Goal: Task Accomplishment & Management: Manage account settings

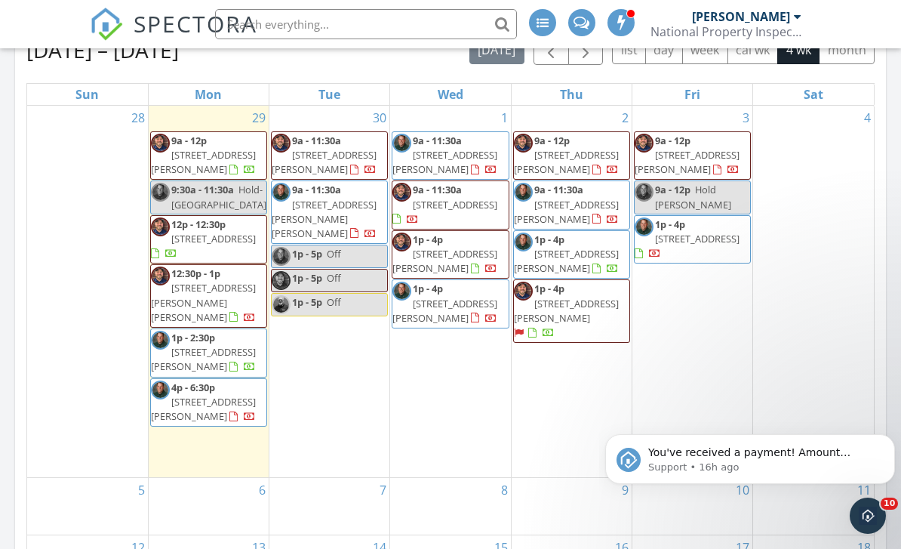
scroll to position [1374, 902]
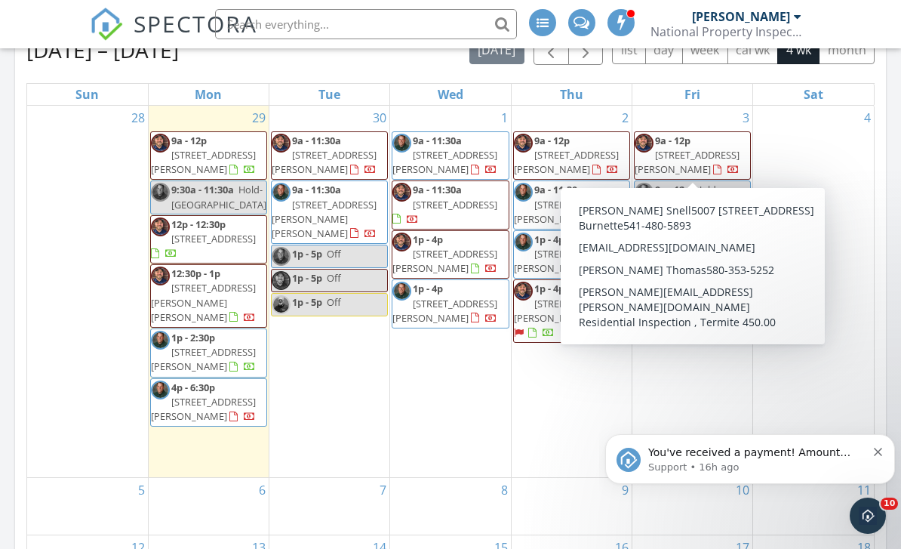
click at [32, 20] on nav "SPECTORA Mark Schucker National Property Inspections Role: Inspector Dashboard …" at bounding box center [450, 24] width 901 height 48
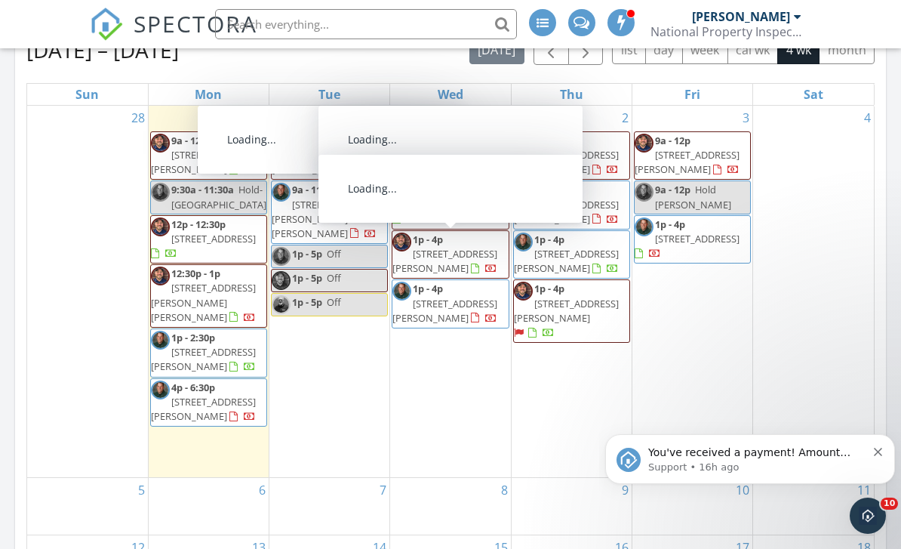
click at [700, 329] on div "3 9a - 12p 5007 SE Redbud Pl, Lawton 73501 9a - 12p Hold Traci Green 1p - 4p 48…" at bounding box center [692, 292] width 120 height 372
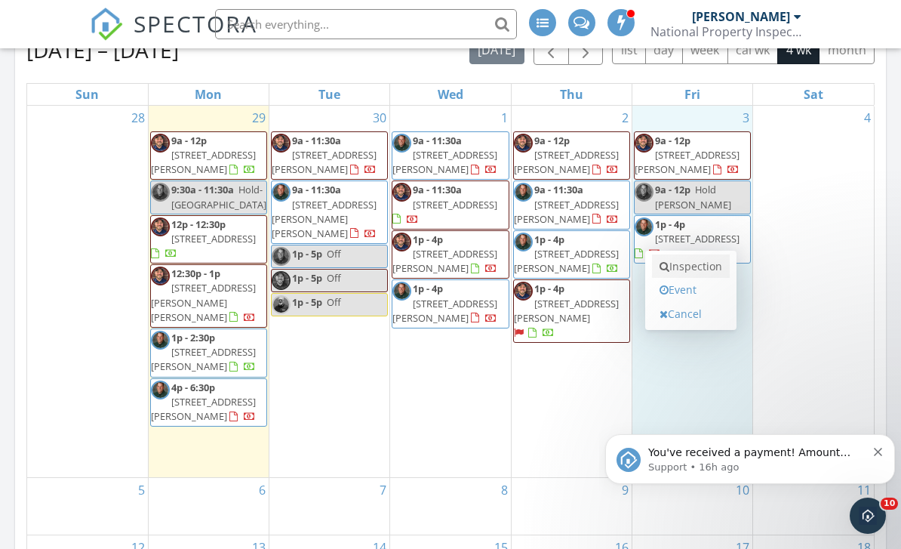
click at [692, 271] on link "Inspection" at bounding box center [691, 266] width 78 height 24
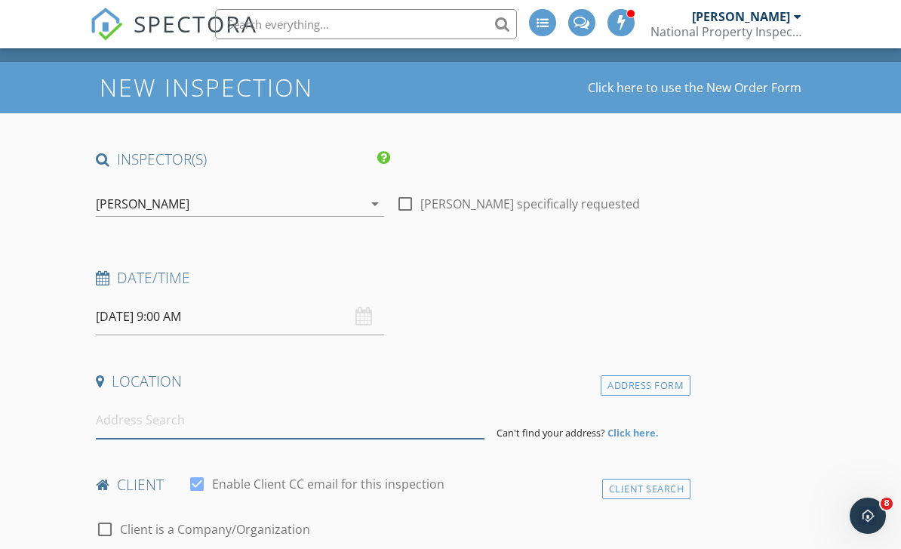
click at [154, 429] on input at bounding box center [290, 419] width 389 height 37
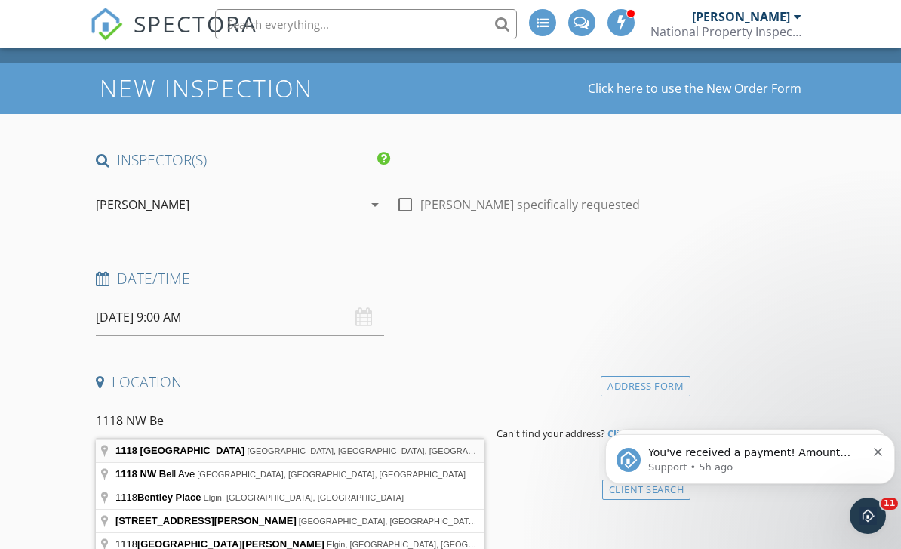
type input "1118 Northwest Becontree Drive, Lawton, OK, USA"
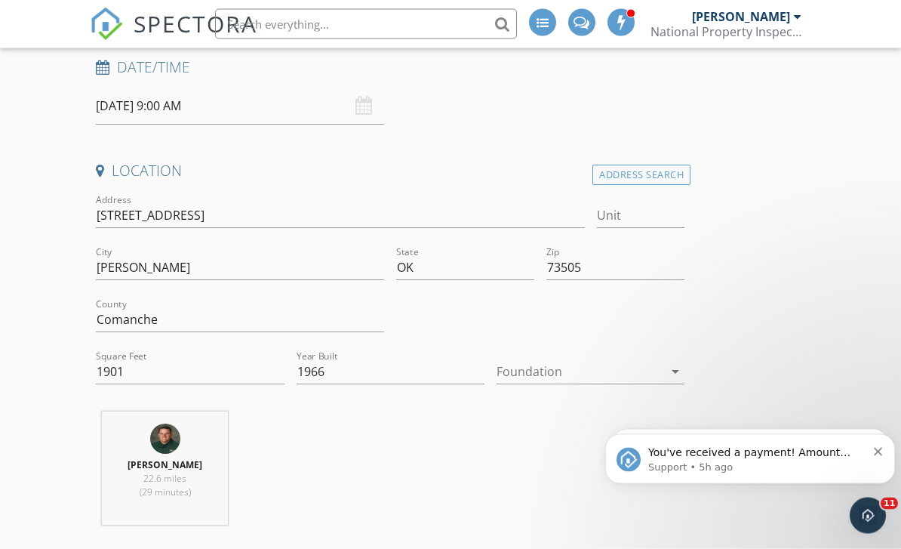
scroll to position [258, 0]
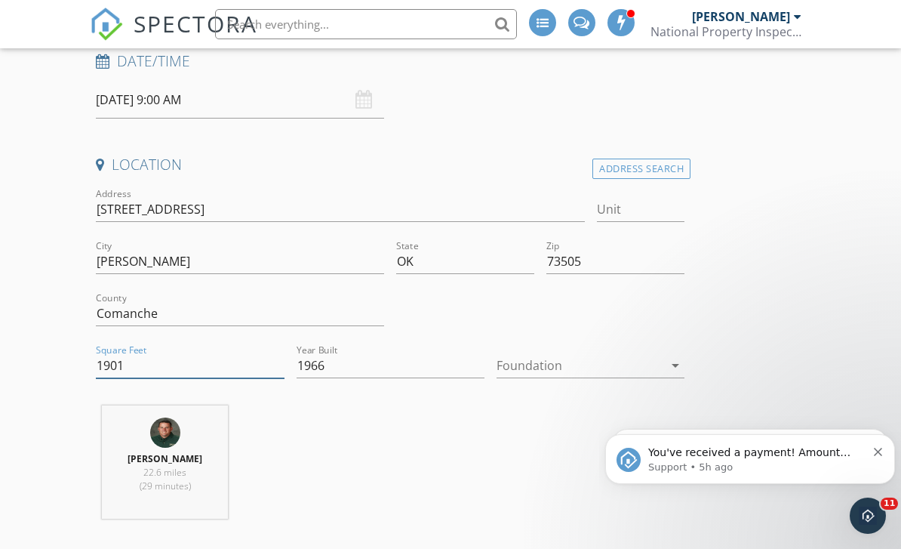
click at [141, 365] on input "1901" at bounding box center [190, 365] width 188 height 25
type input "1"
type input "2000"
click at [555, 366] on div at bounding box center [580, 365] width 167 height 24
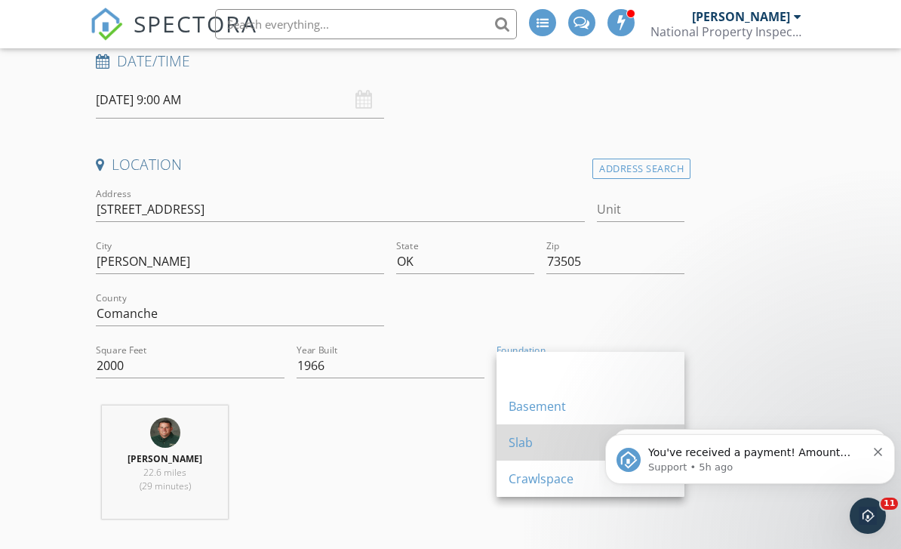
click at [529, 449] on div "Slab" at bounding box center [591, 442] width 164 height 18
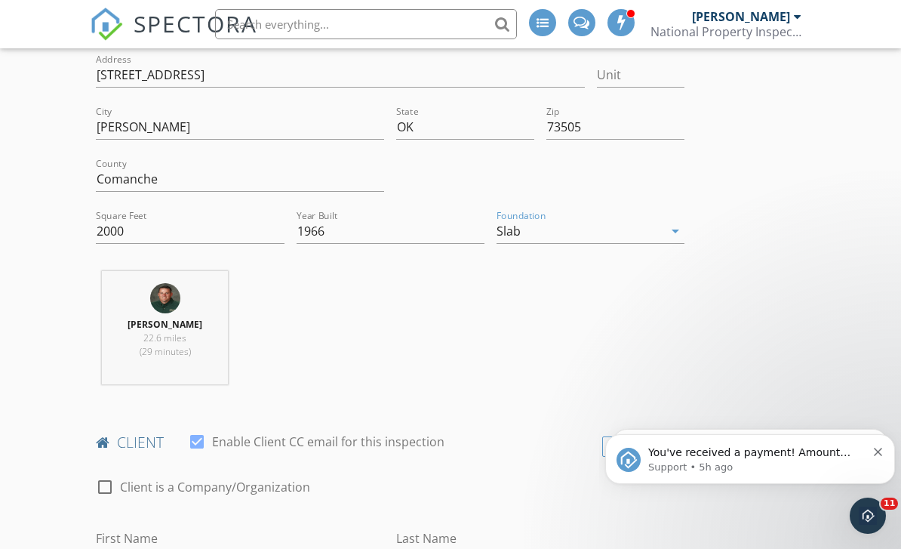
scroll to position [394, 0]
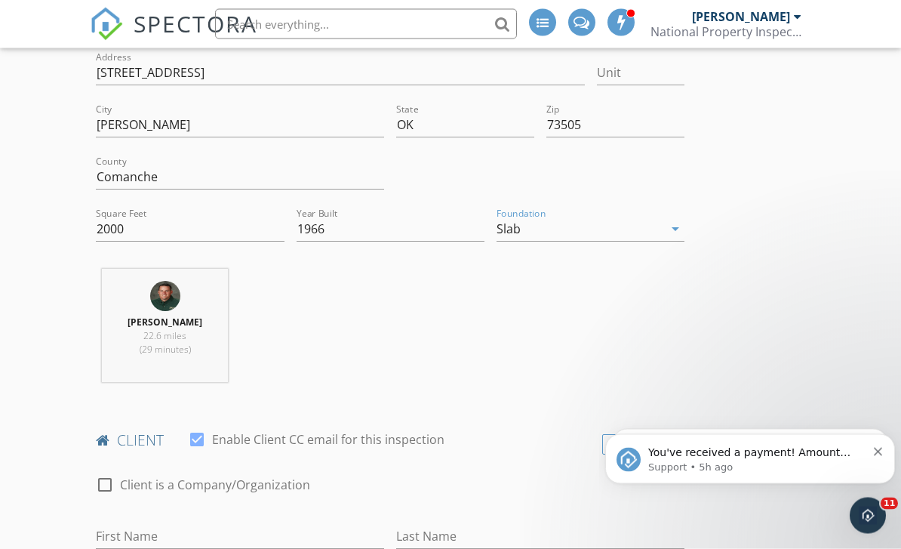
click at [879, 447] on button "Dismiss notification" at bounding box center [879, 449] width 10 height 12
click at [880, 452] on icon "Dismiss notification" at bounding box center [878, 451] width 8 height 8
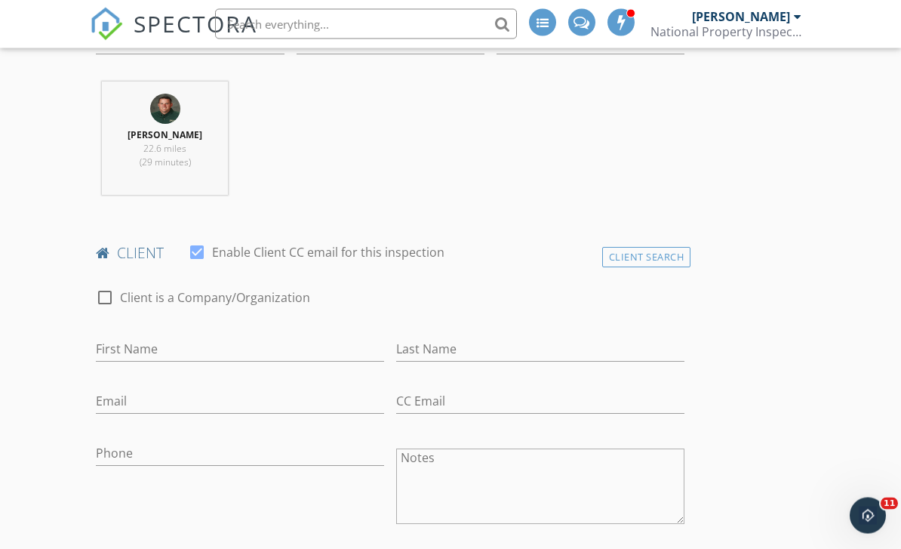
scroll to position [595, 0]
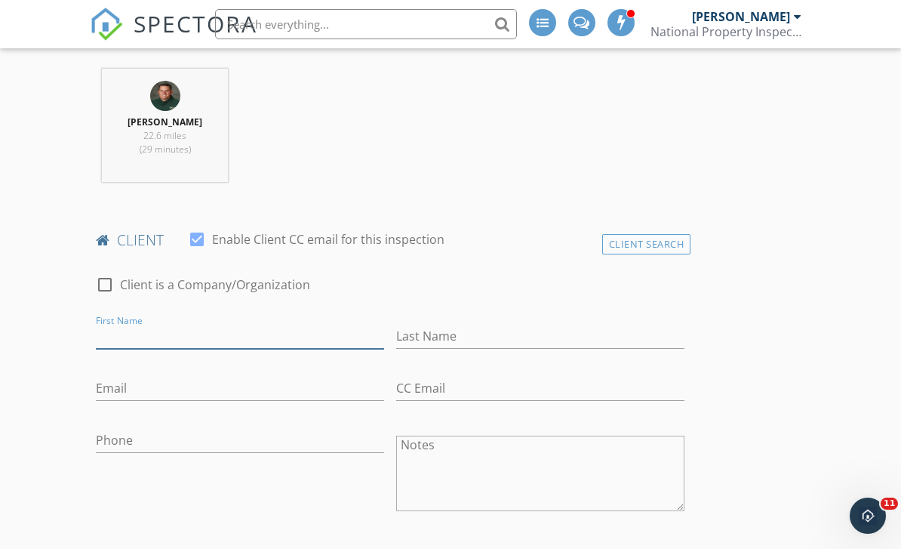
click at [173, 340] on input "First Name" at bounding box center [240, 336] width 288 height 25
type input "[PERSON_NAME]"
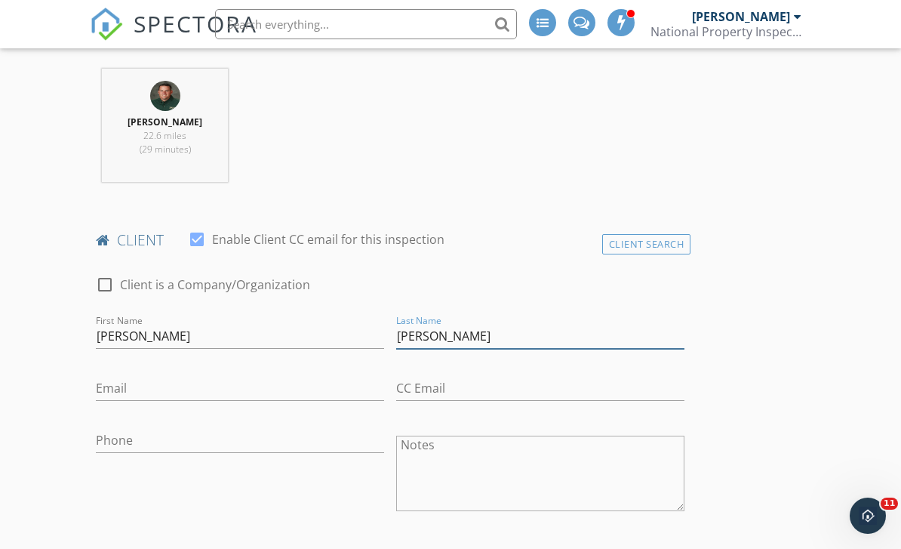
type input "[PERSON_NAME]"
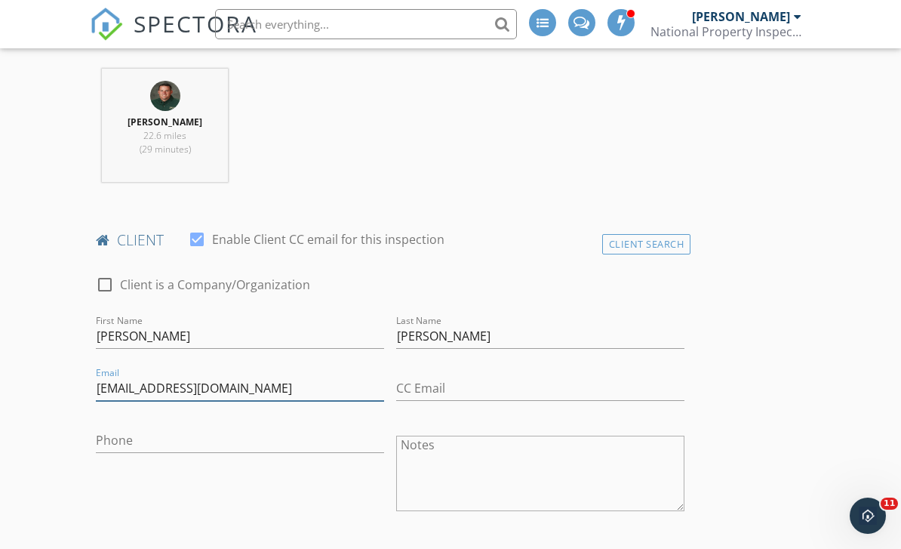
type input "[EMAIL_ADDRESS][DOMAIN_NAME]"
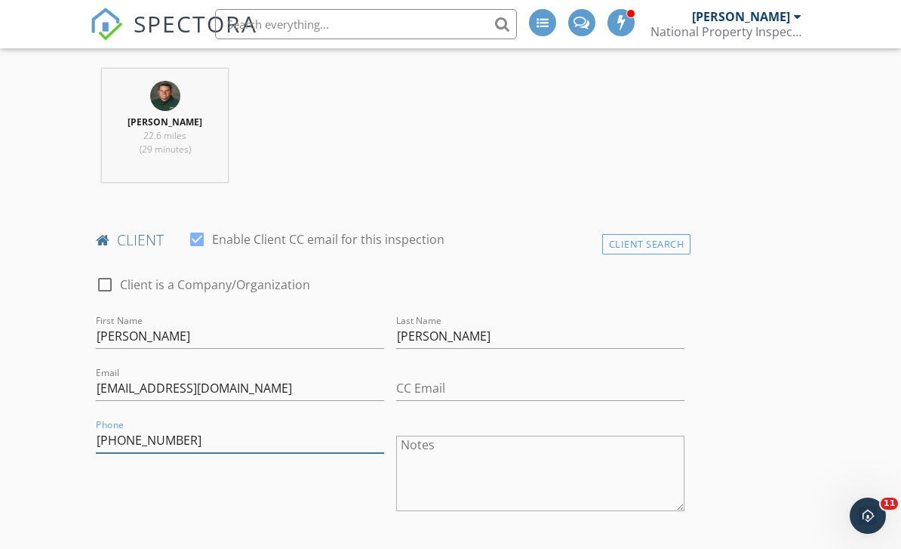
type input "[PHONE_NUMBER]"
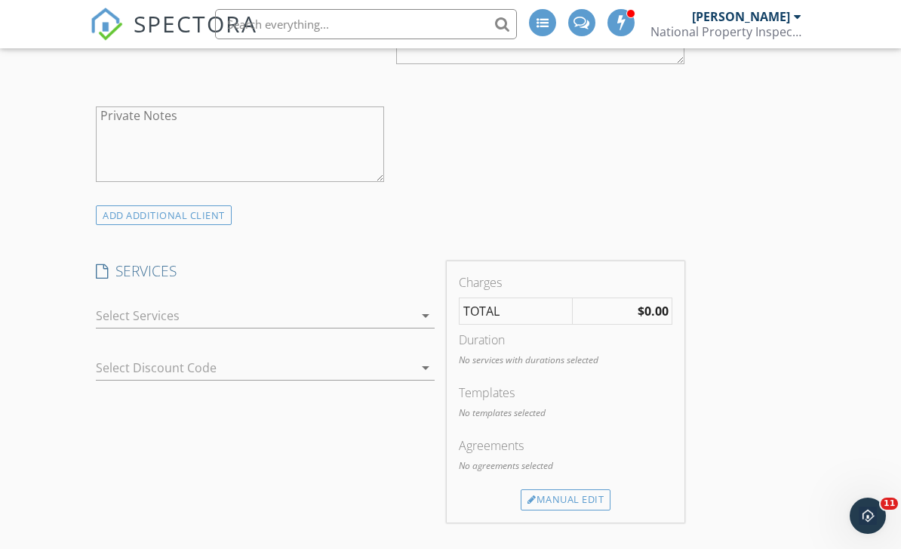
scroll to position [1046, 0]
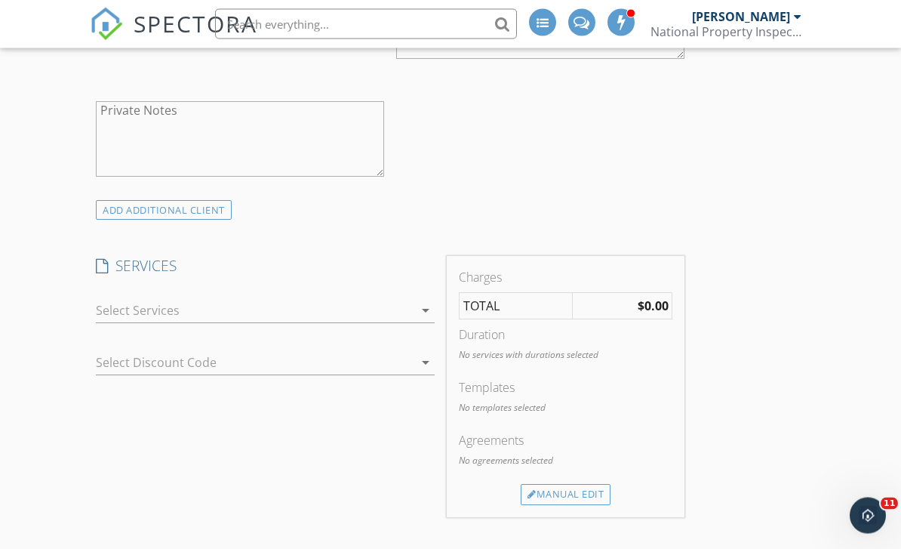
click at [195, 315] on div at bounding box center [254, 311] width 317 height 24
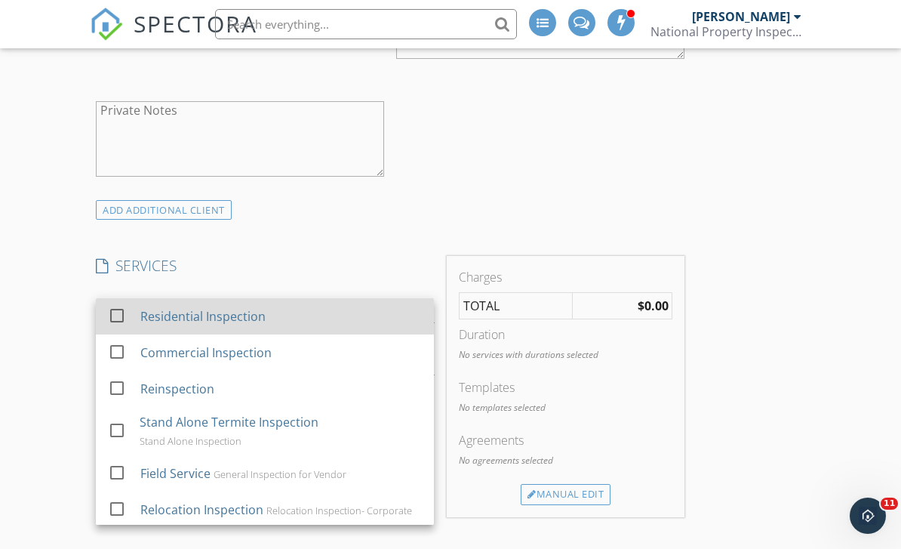
click at [118, 314] on div at bounding box center [117, 316] width 26 height 26
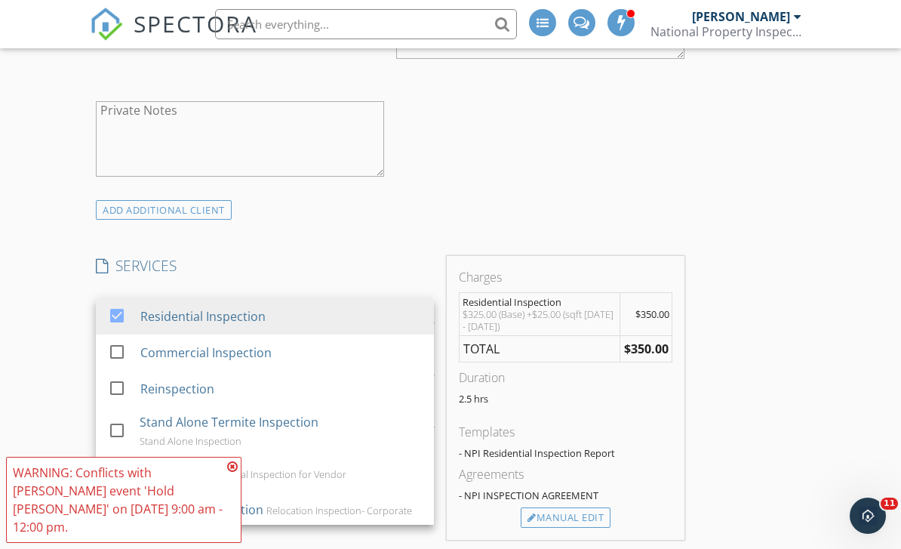
click at [223, 277] on div "SERVICES check_box Residential Inspection check_box_outline_blank Commercial In…" at bounding box center [265, 398] width 350 height 284
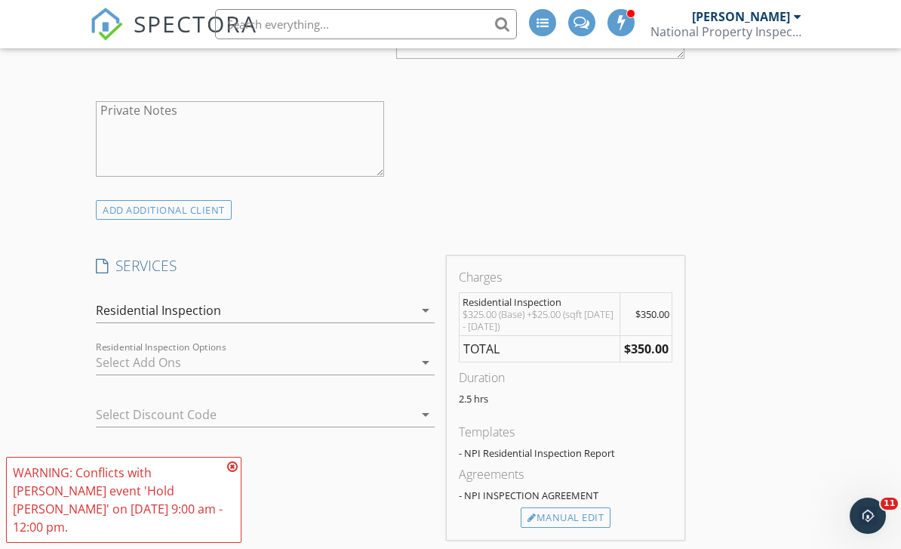
click at [234, 472] on icon at bounding box center [232, 466] width 11 height 12
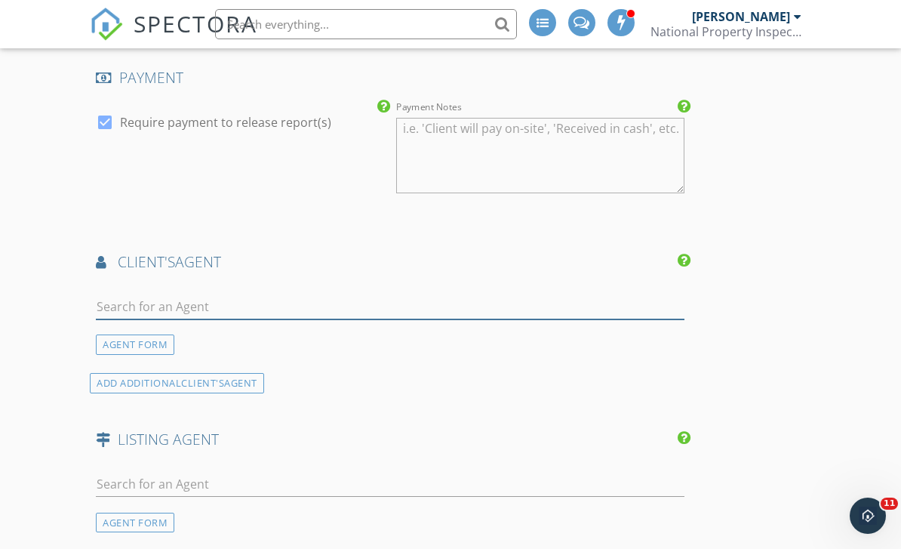
click at [186, 305] on input "text" at bounding box center [390, 306] width 589 height 25
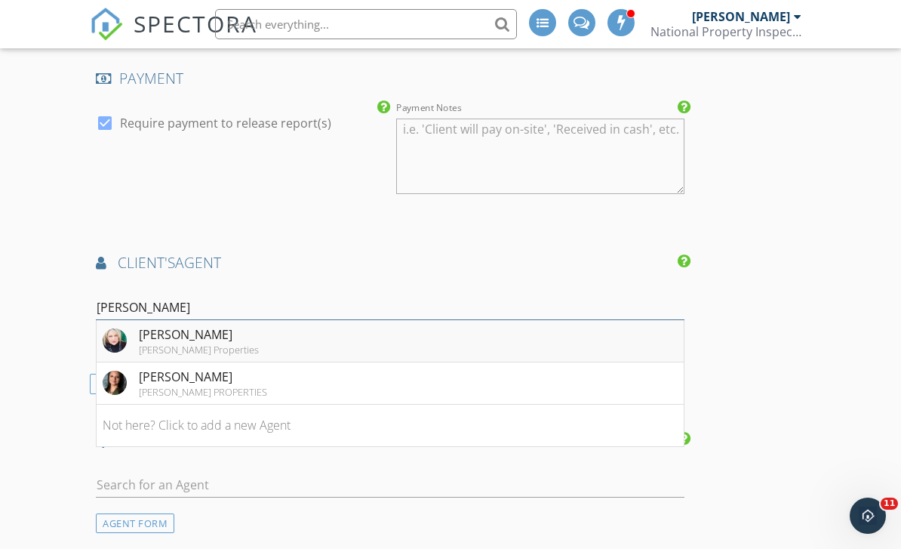
type input "traci"
click at [220, 344] on div "Traci Green Properties" at bounding box center [199, 349] width 120 height 12
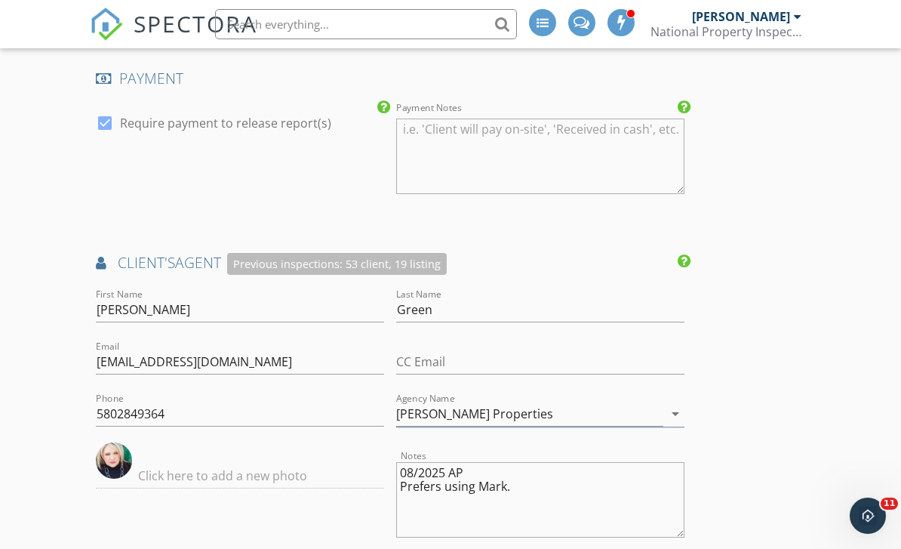
type textarea "08/2025 AP Prefers using Mark."
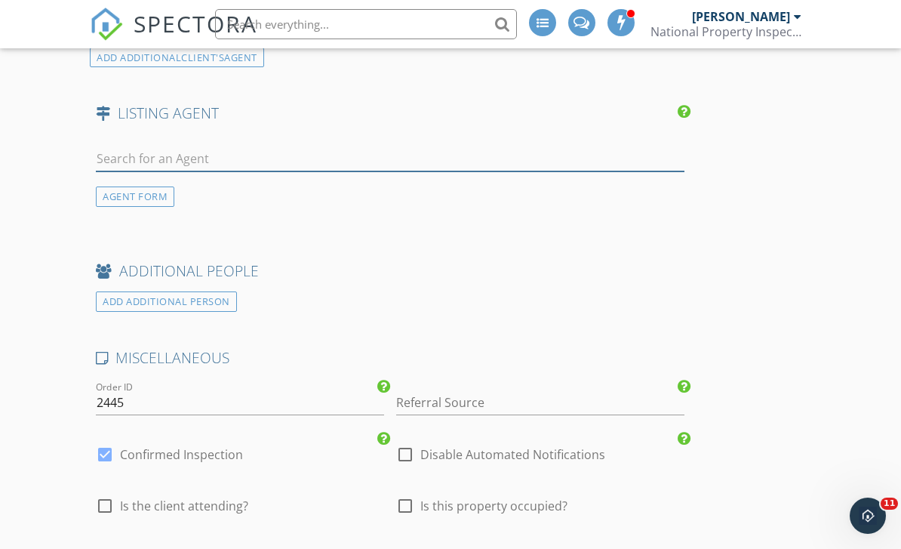
click at [128, 146] on input "text" at bounding box center [390, 158] width 589 height 25
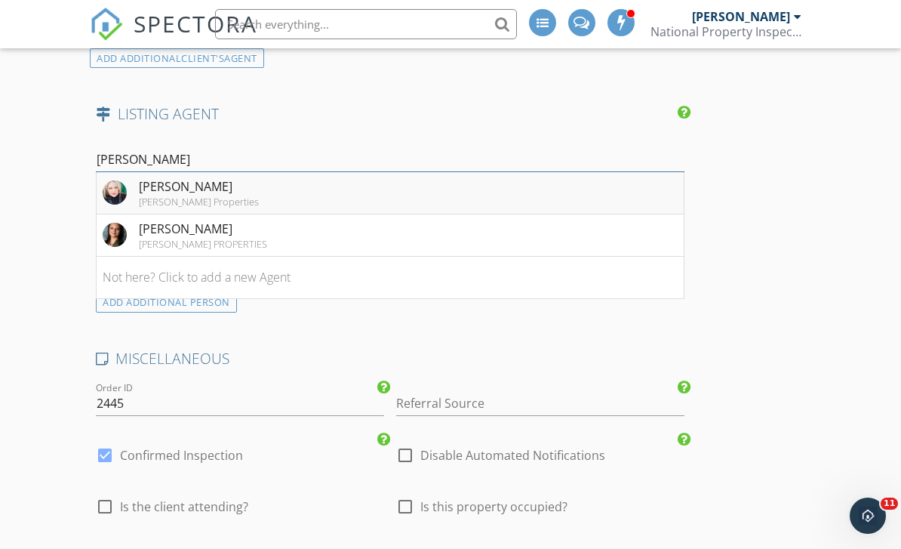
type input "traci"
click at [181, 180] on div "Traci Green" at bounding box center [199, 186] width 120 height 18
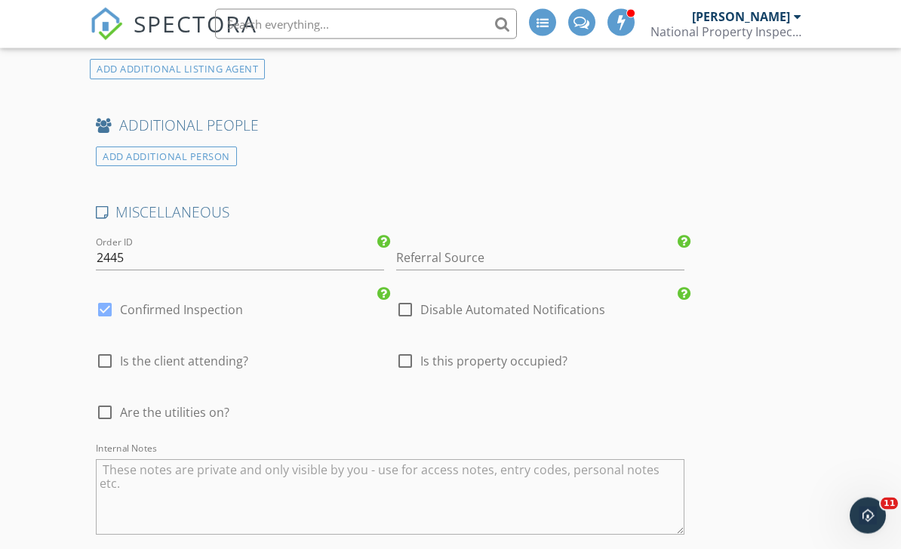
scroll to position [2853, 0]
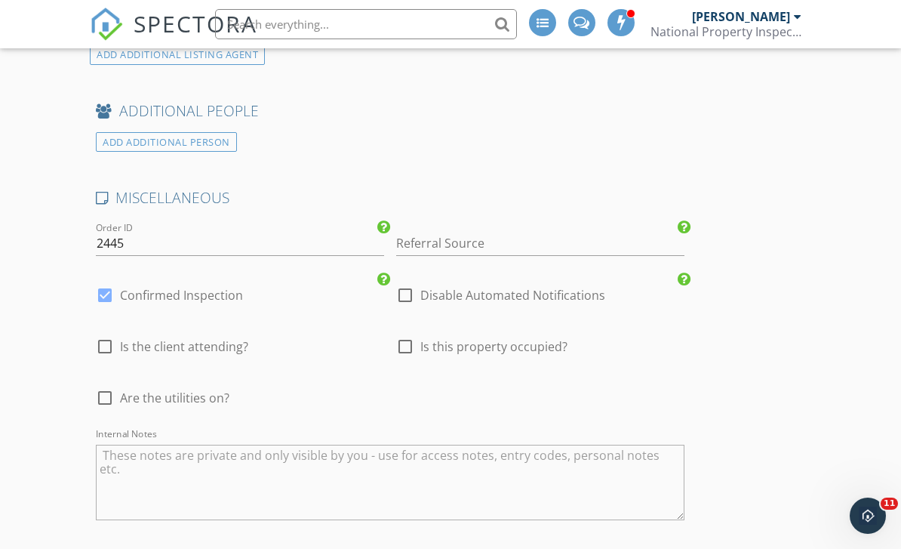
click at [100, 392] on div at bounding box center [105, 398] width 26 height 26
checkbox input "true"
click at [104, 340] on div at bounding box center [105, 347] width 26 height 26
checkbox input "true"
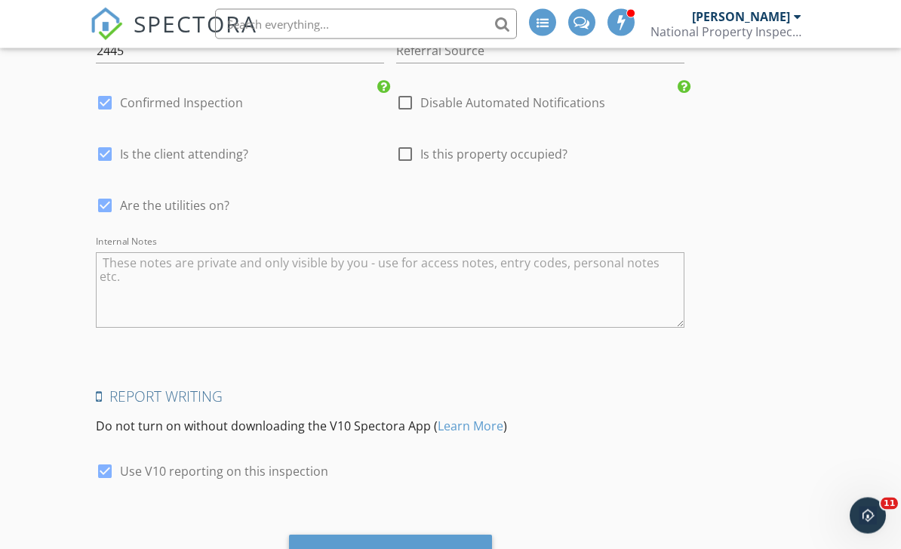
scroll to position [3065, 0]
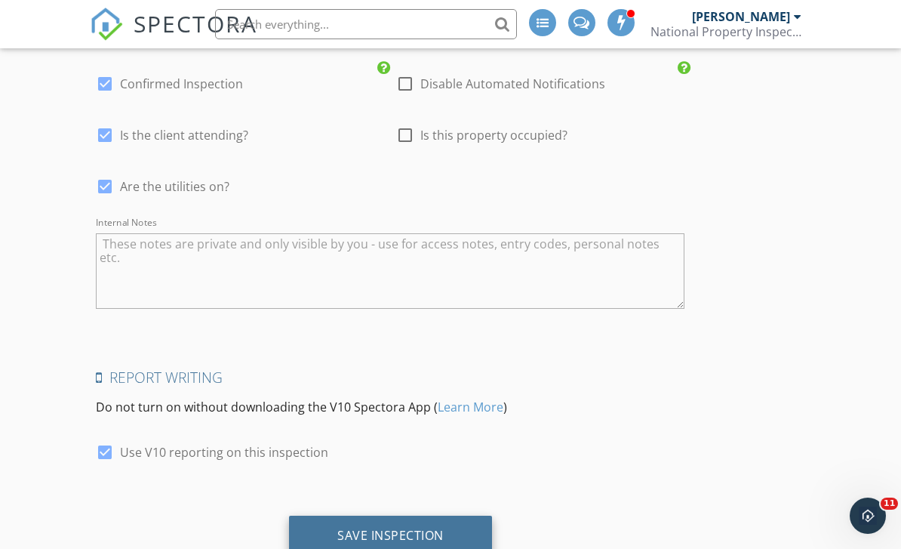
click at [417, 527] on div "Save Inspection" at bounding box center [390, 534] width 106 height 15
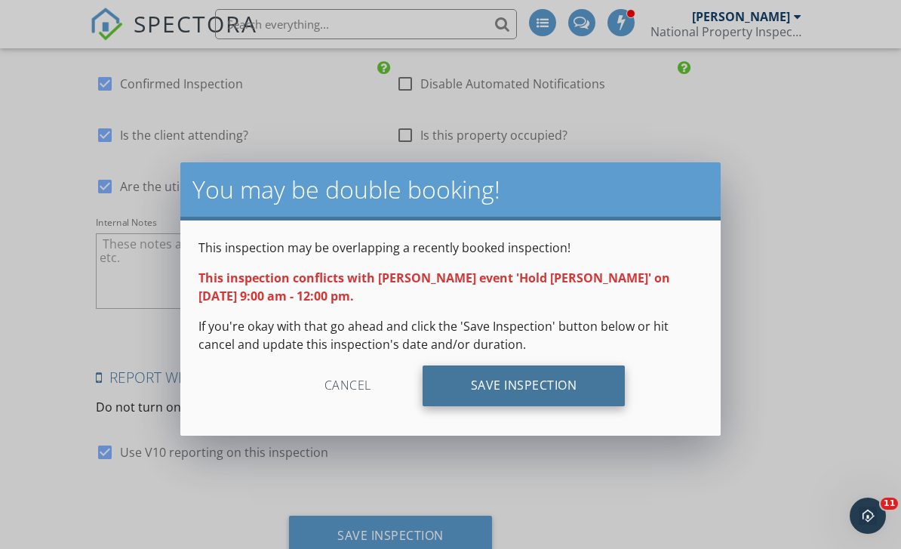
click at [498, 380] on div "Save Inspection" at bounding box center [524, 385] width 203 height 41
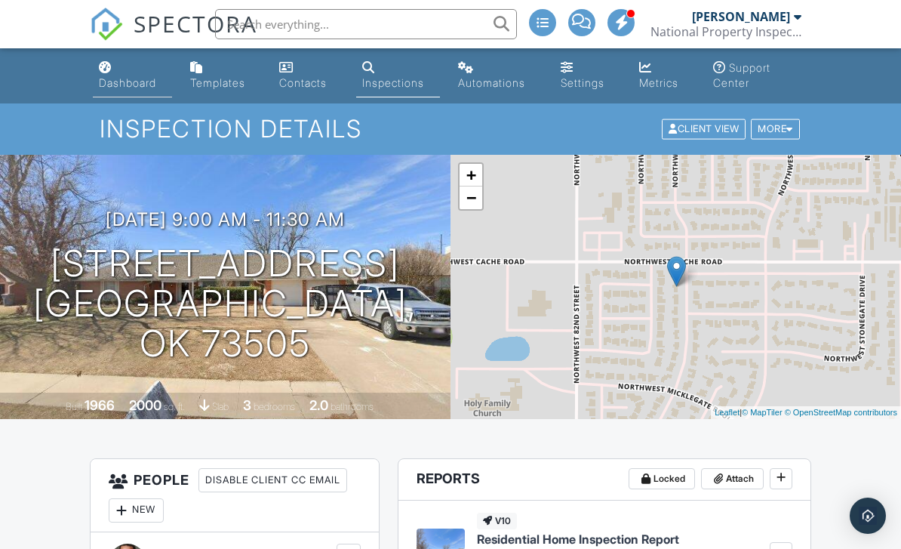
click at [136, 86] on div "Dashboard" at bounding box center [127, 82] width 57 height 13
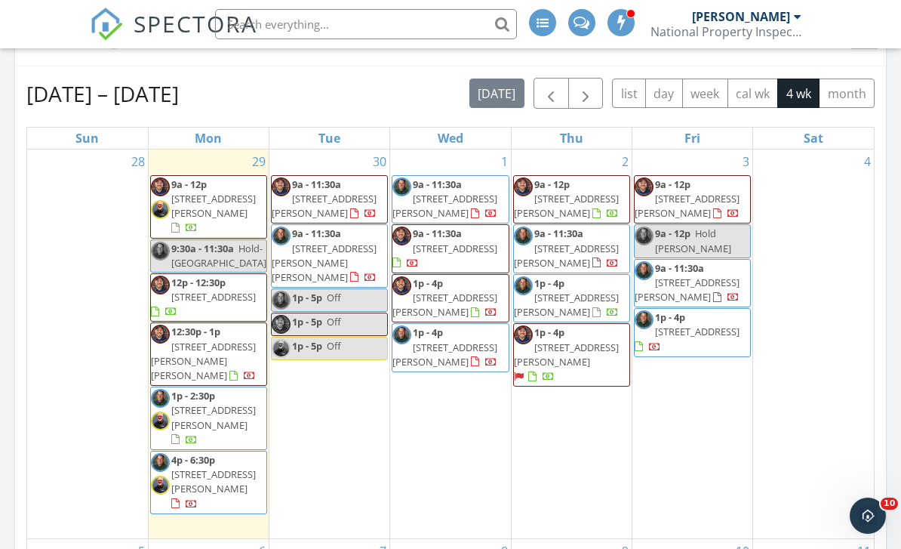
scroll to position [707, 0]
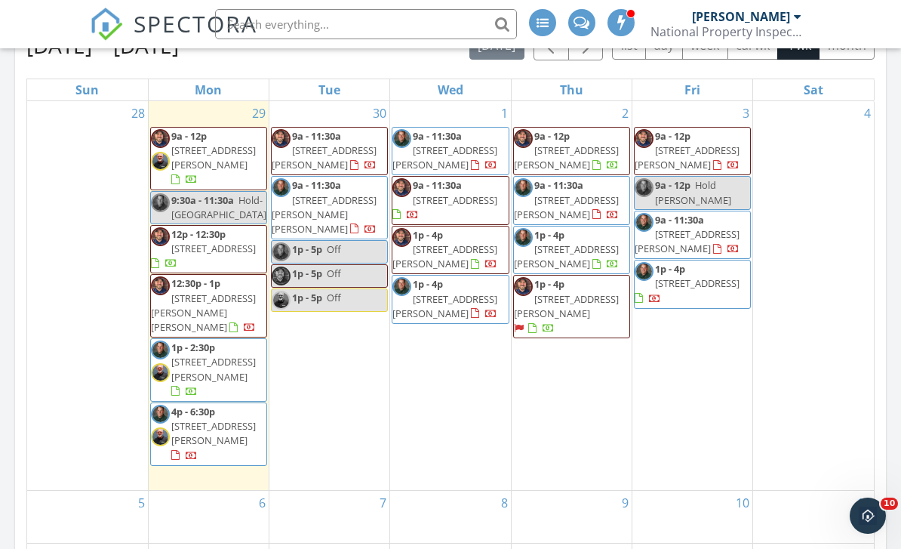
click at [726, 192] on span "Hold Traci Green" at bounding box center [693, 192] width 76 height 28
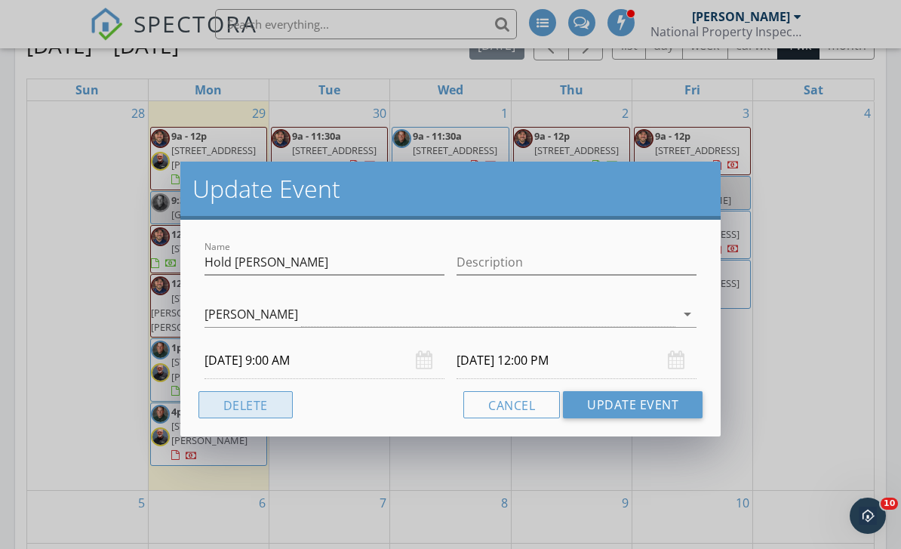
click at [252, 412] on button "Delete" at bounding box center [245, 404] width 94 height 27
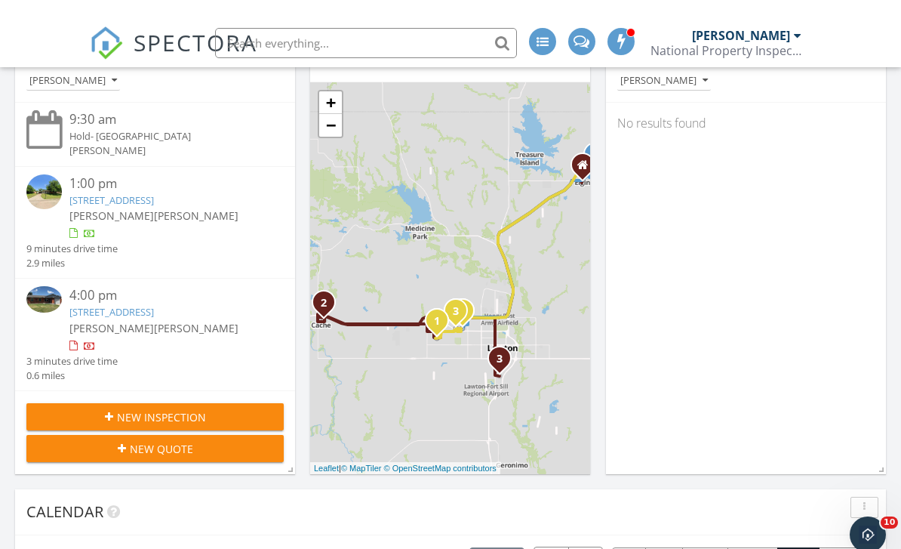
scroll to position [190, 0]
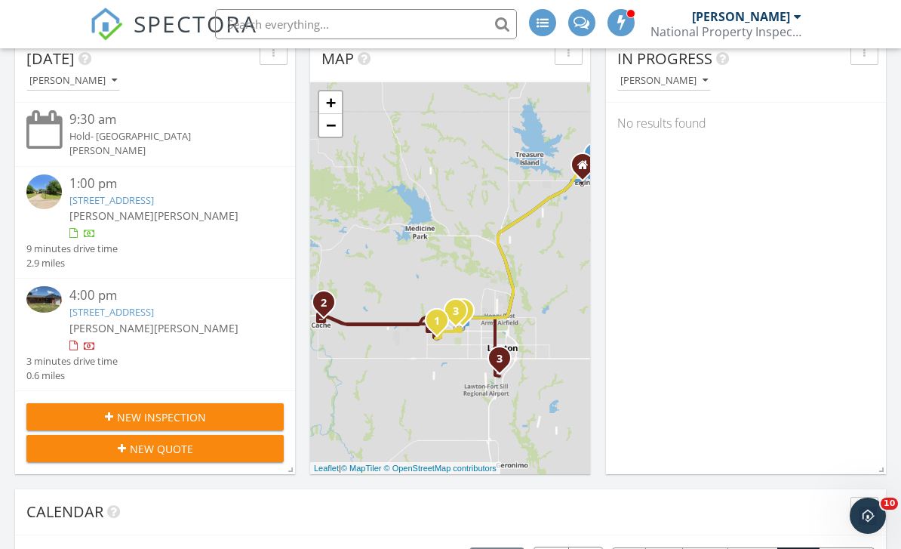
click at [233, 30] on input "text" at bounding box center [366, 24] width 302 height 30
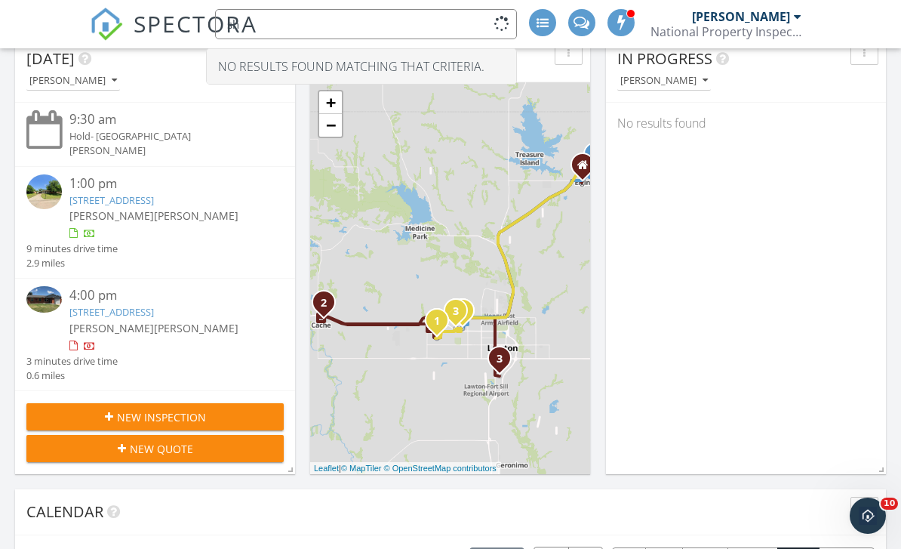
type input "s"
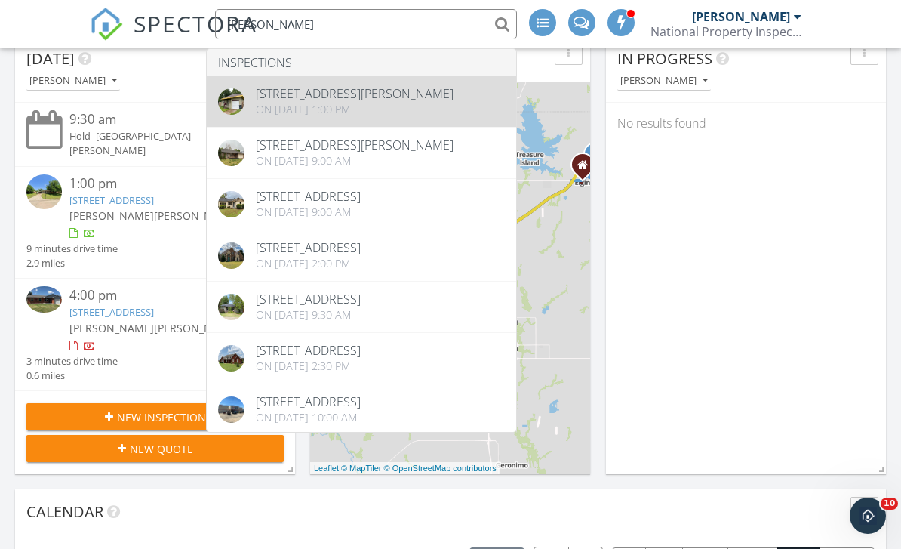
type input "shawn"
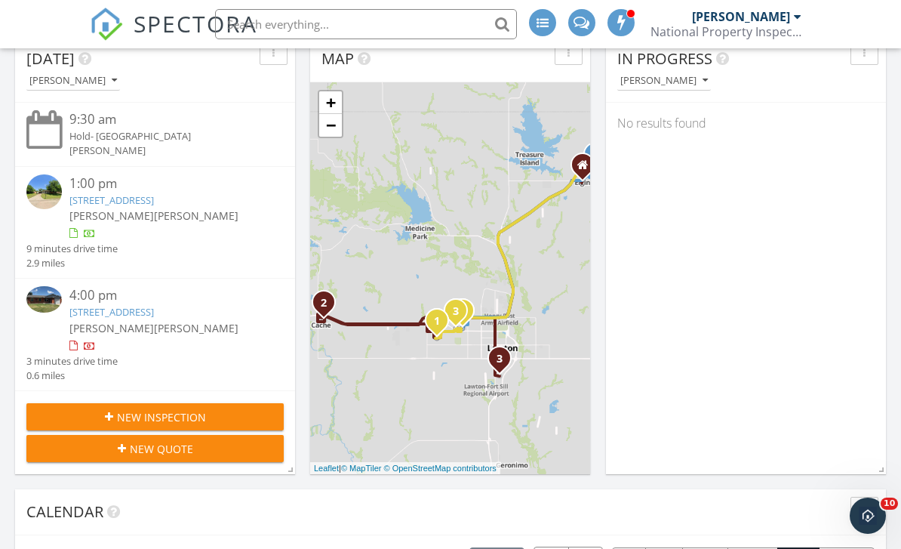
click at [297, 18] on input "text" at bounding box center [366, 24] width 302 height 30
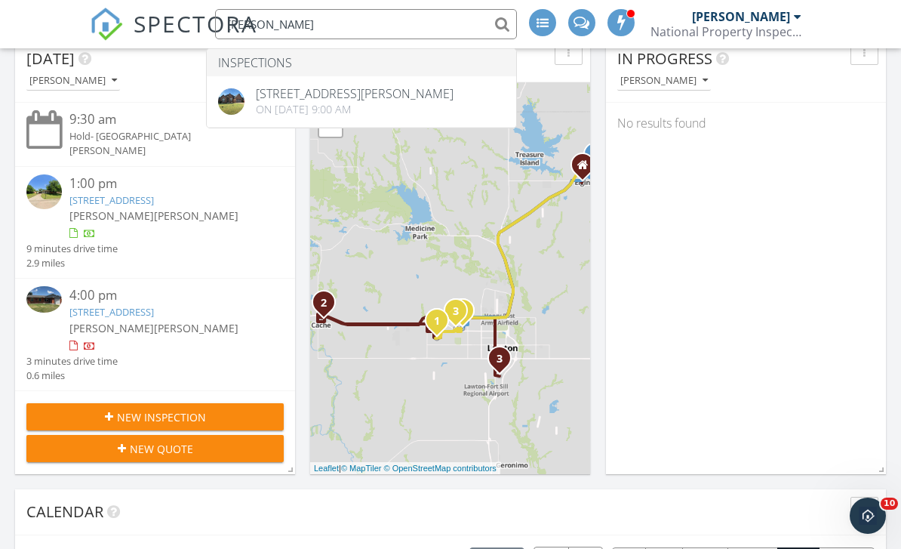
type input "mckinzie"
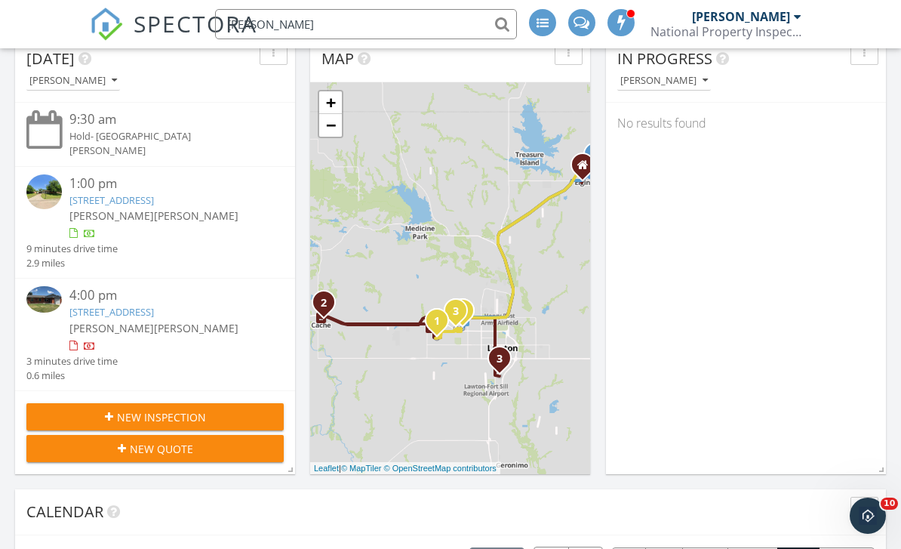
click at [395, 100] on div "1 2 3 1 2 1 2 3 + − Harry E. Bailey Turnpike, Northwest Rogers Lane, US 62, Oak…" at bounding box center [450, 278] width 280 height 392
click at [495, 26] on input "mckinzie" at bounding box center [366, 24] width 302 height 30
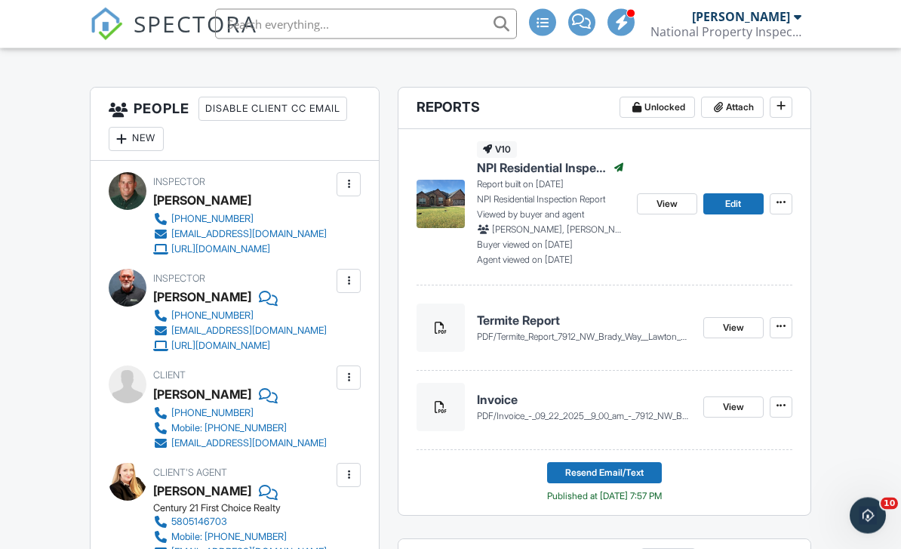
scroll to position [334, 0]
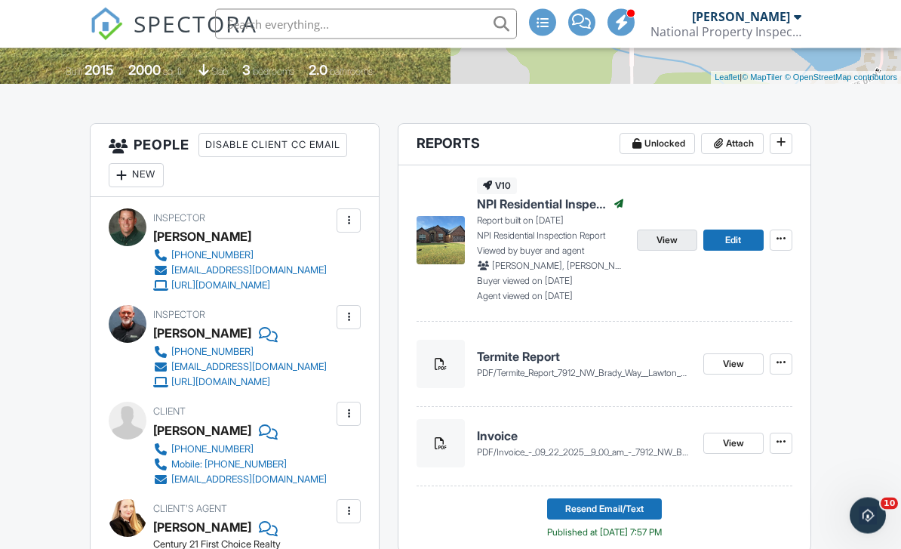
click at [667, 240] on span "View" at bounding box center [667, 240] width 21 height 15
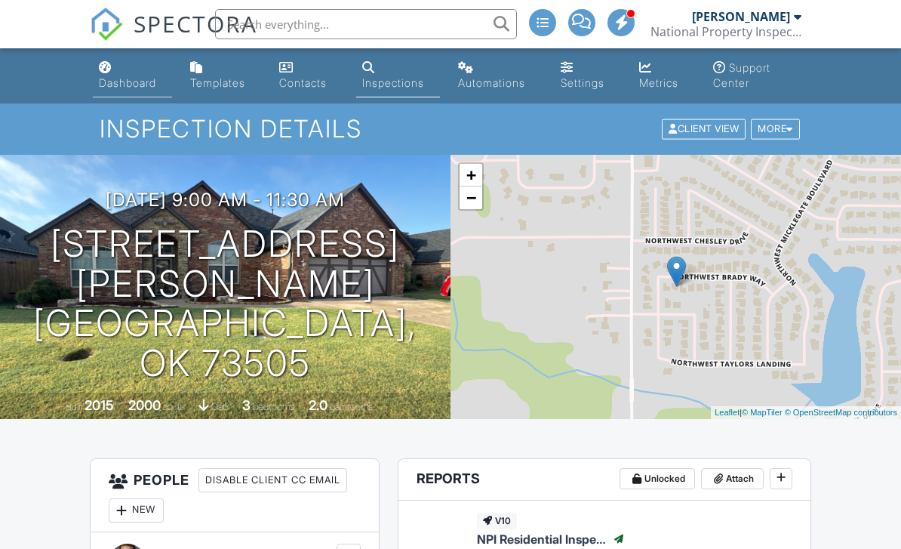
click at [137, 85] on div "Dashboard" at bounding box center [127, 82] width 57 height 13
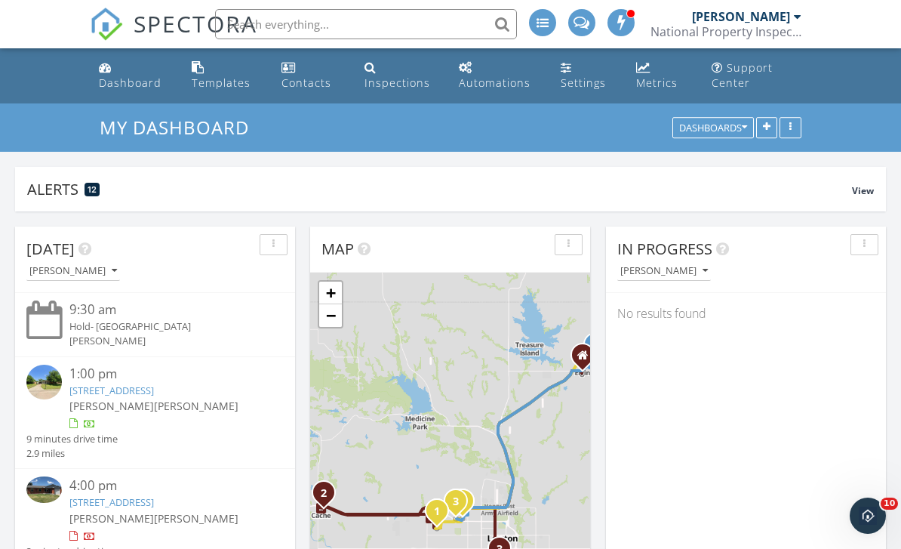
scroll to position [8, 8]
click at [257, 28] on input "text" at bounding box center [366, 24] width 302 height 30
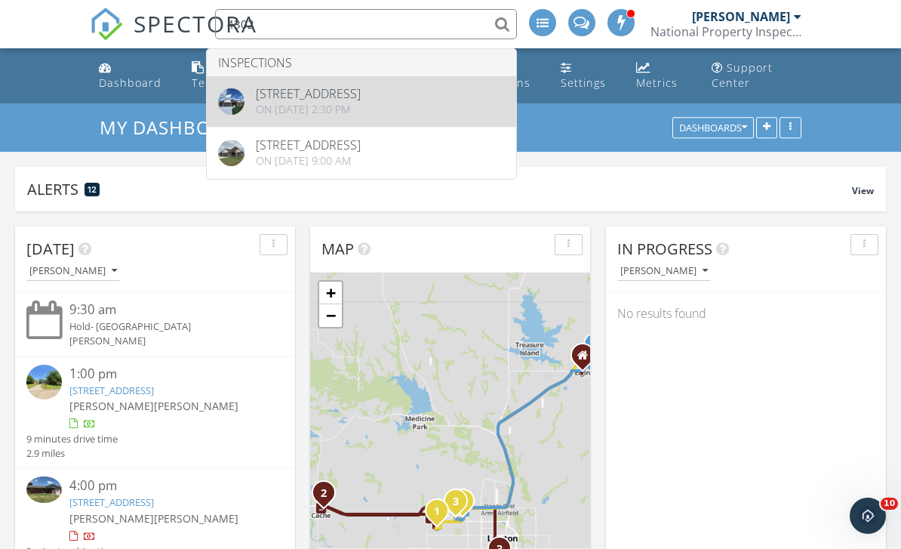
type input "4302"
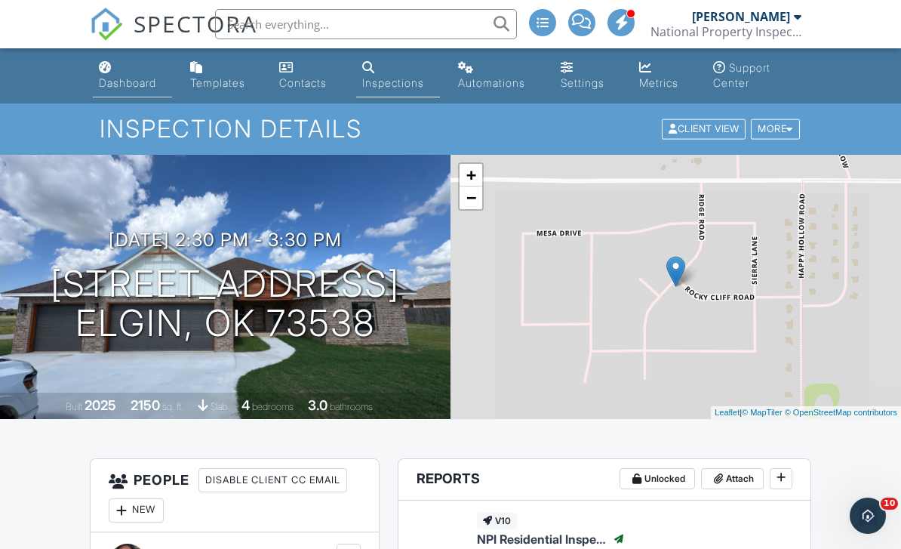
click at [131, 78] on div "Dashboard" at bounding box center [127, 82] width 57 height 13
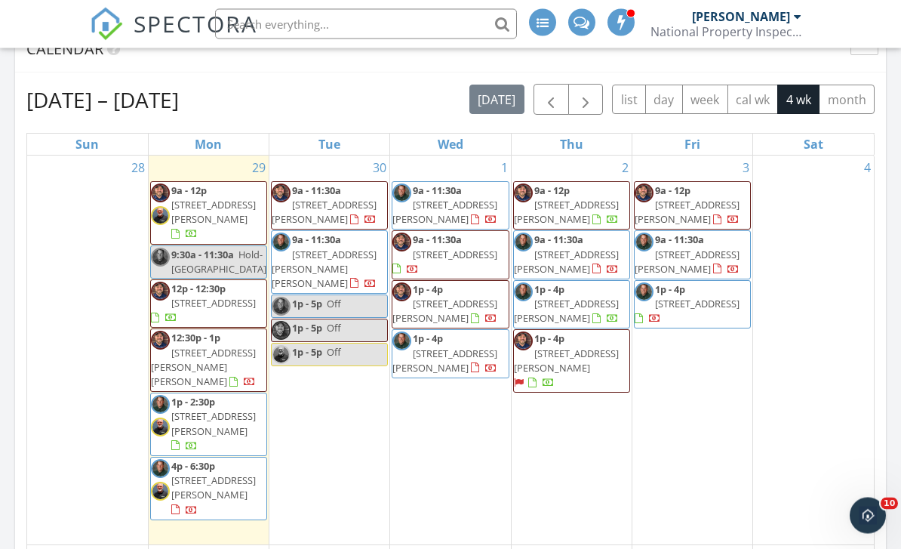
scroll to position [653, 0]
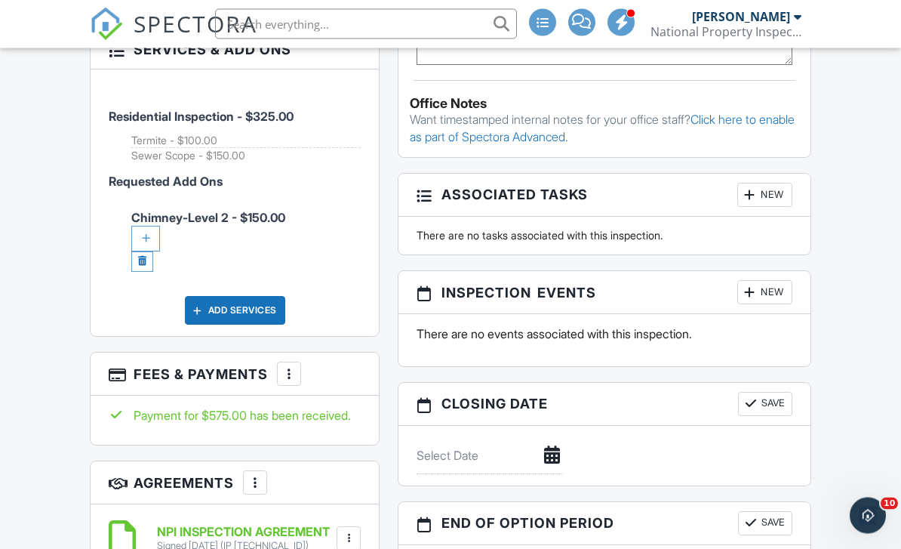
scroll to position [1173, 0]
click at [143, 271] on link at bounding box center [142, 261] width 22 height 20
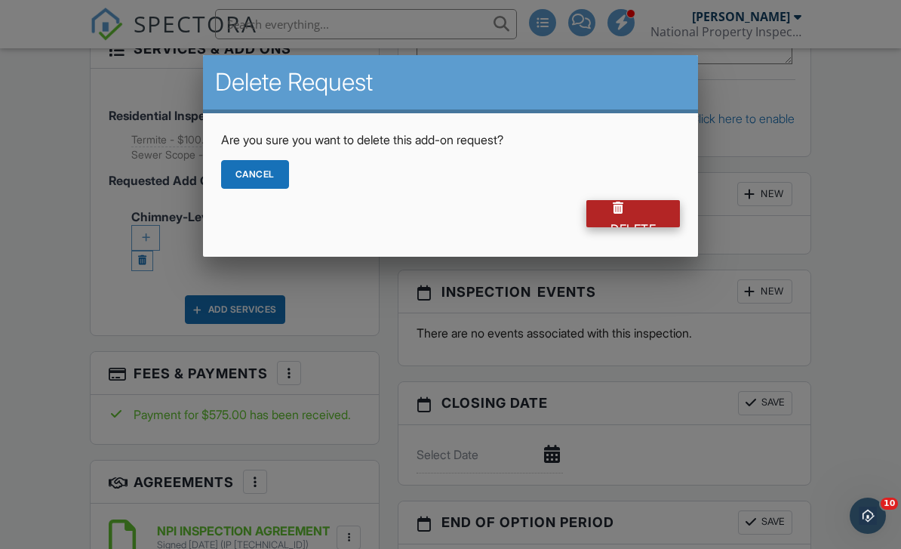
click at [613, 221] on div "Delete" at bounding box center [633, 213] width 94 height 27
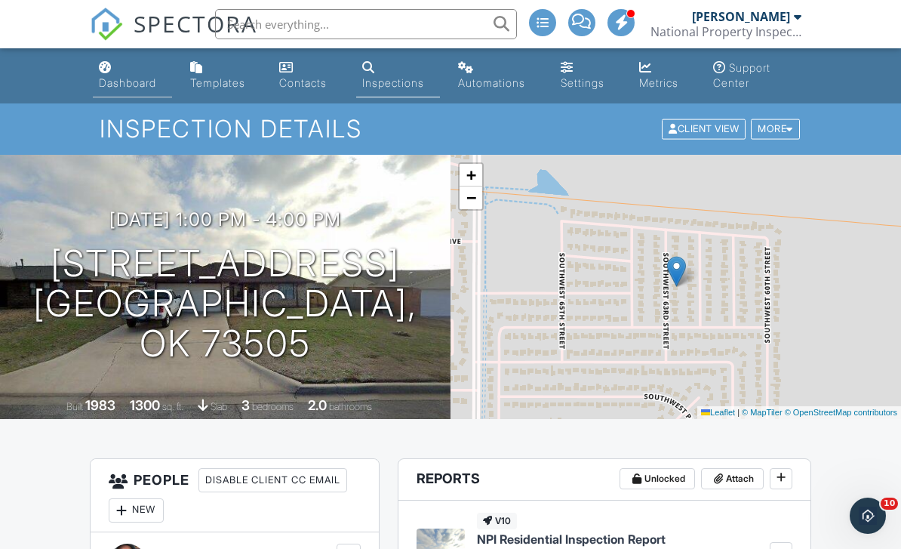
click at [129, 82] on div "Dashboard" at bounding box center [127, 82] width 57 height 13
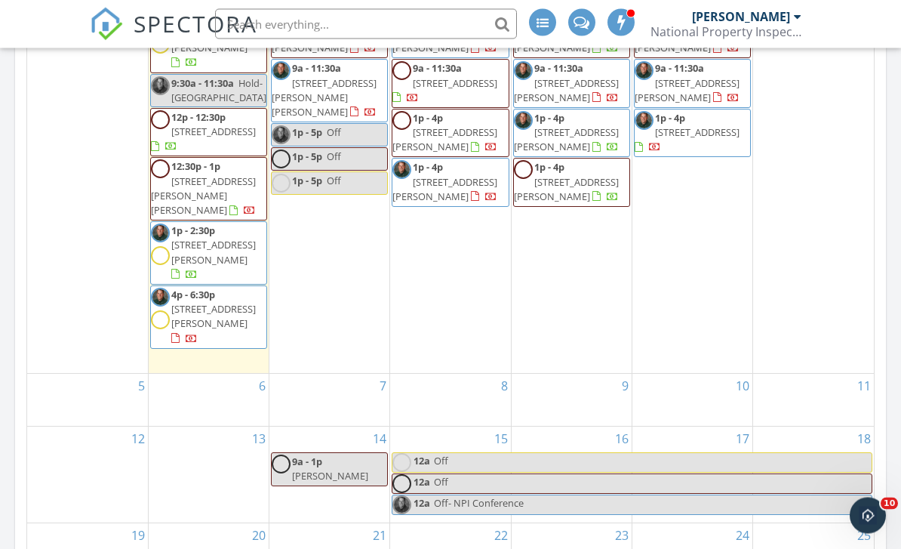
scroll to position [925, 0]
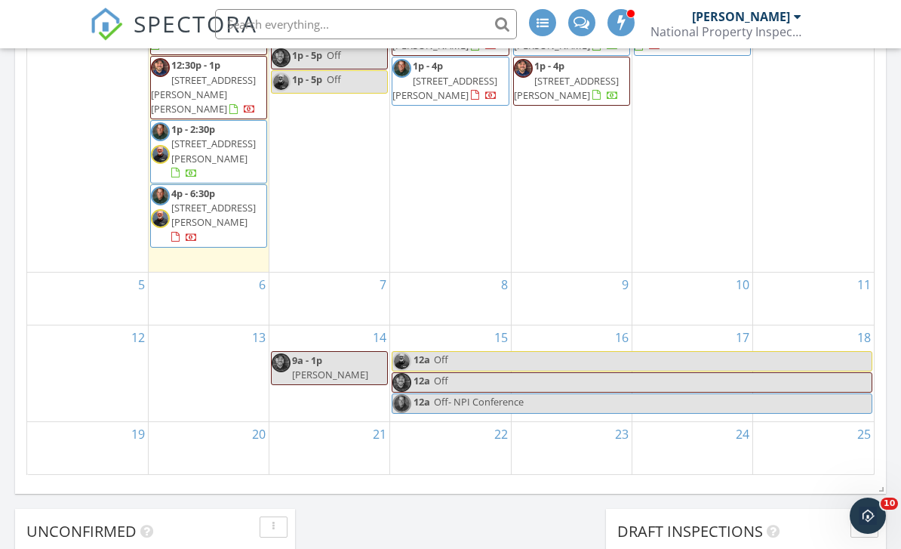
click at [349, 360] on div "14 9a - 1p Traci" at bounding box center [329, 373] width 120 height 96
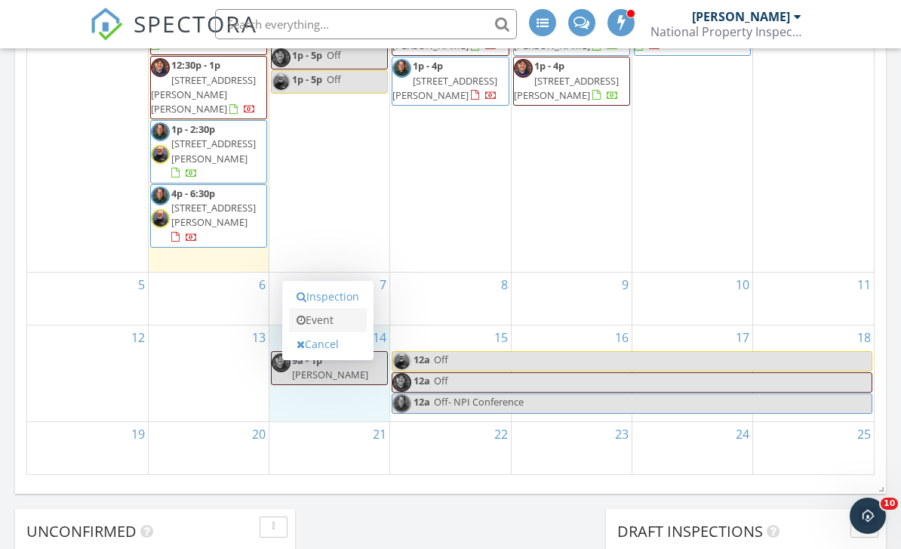
click at [326, 324] on link "Event" at bounding box center [328, 320] width 78 height 24
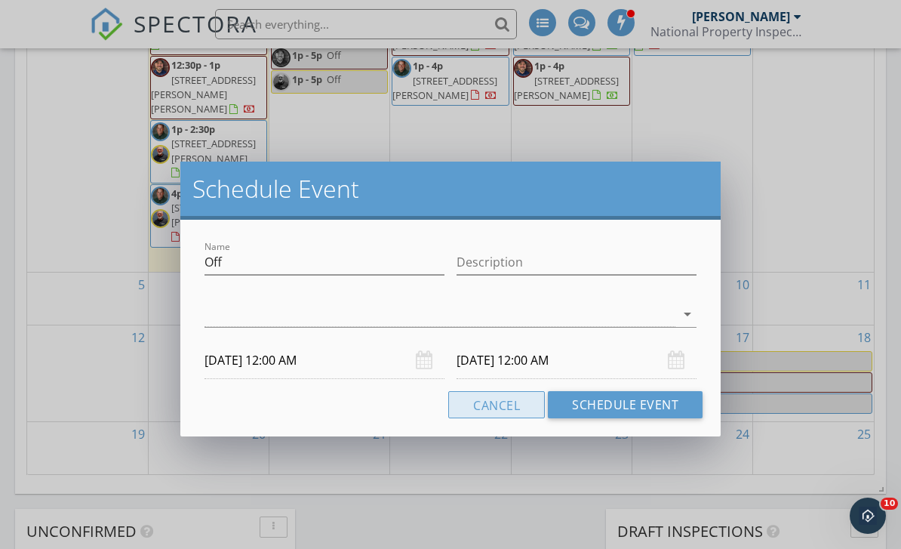
click at [493, 404] on button "Cancel" at bounding box center [496, 404] width 97 height 27
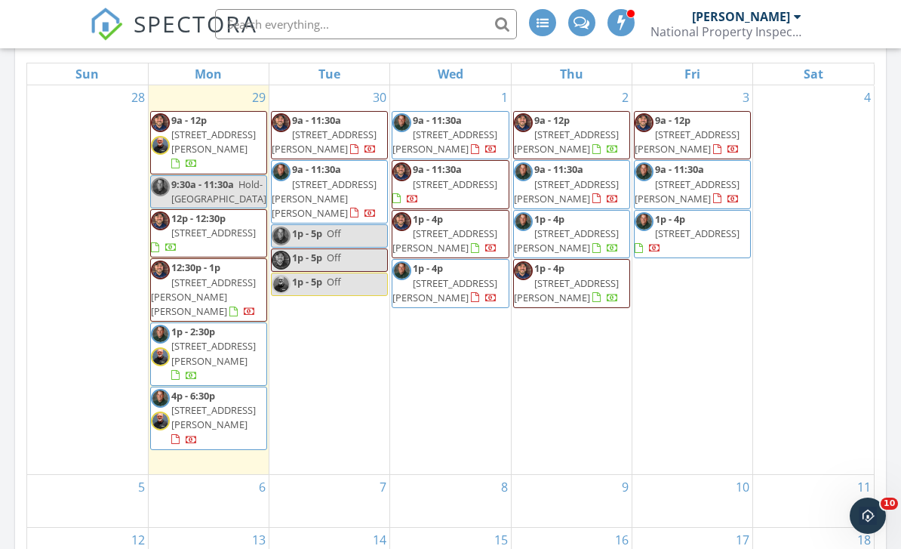
scroll to position [721, 0]
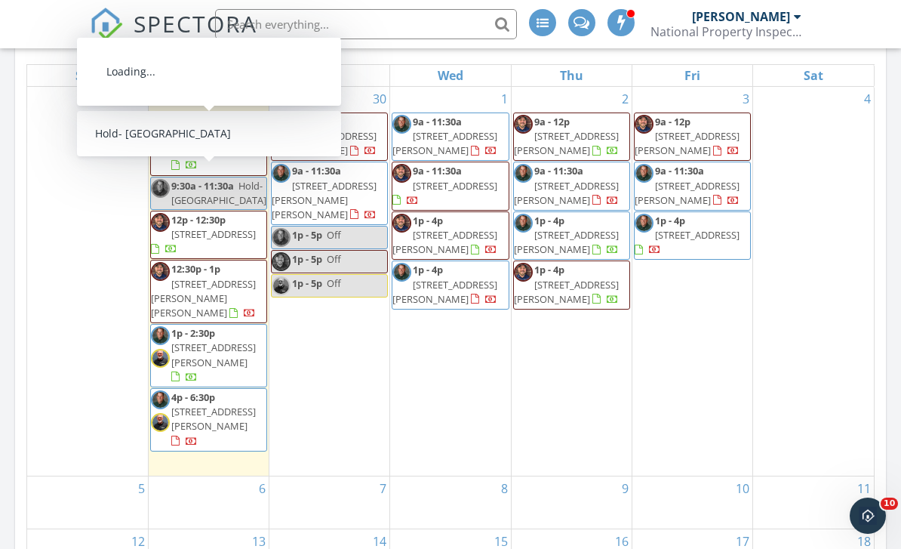
click at [225, 138] on span "[STREET_ADDRESS][PERSON_NAME]" at bounding box center [213, 143] width 85 height 28
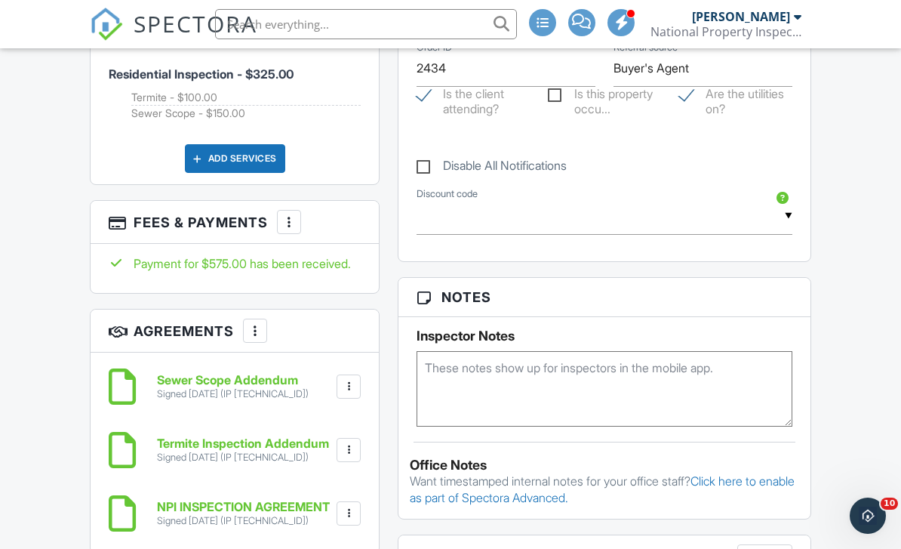
scroll to position [1321, 0]
click at [444, 385] on textarea at bounding box center [604, 387] width 375 height 75
type textarea "O"
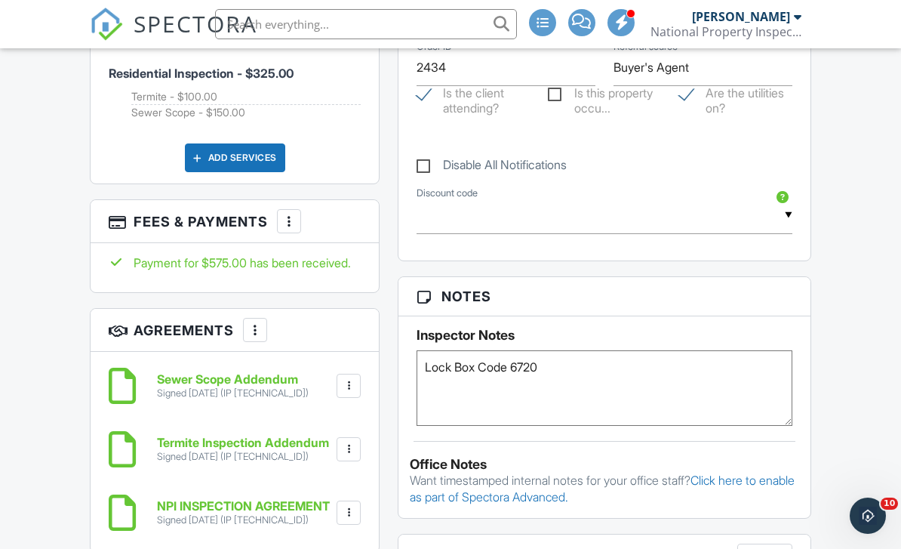
type textarea "Lock Box Code 6720"
click at [803, 330] on div "Inspector Notes Lock Box Code 6720" at bounding box center [603, 370] width 411 height 109
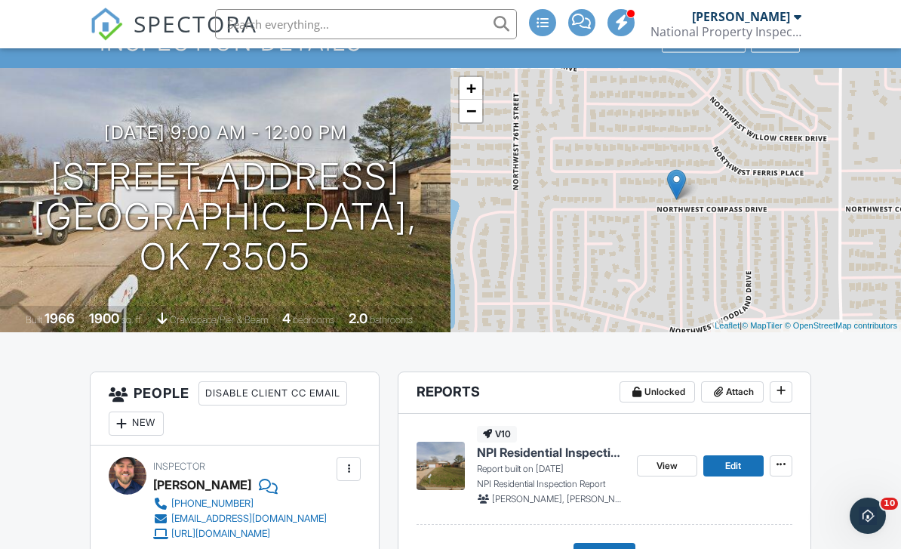
scroll to position [0, 0]
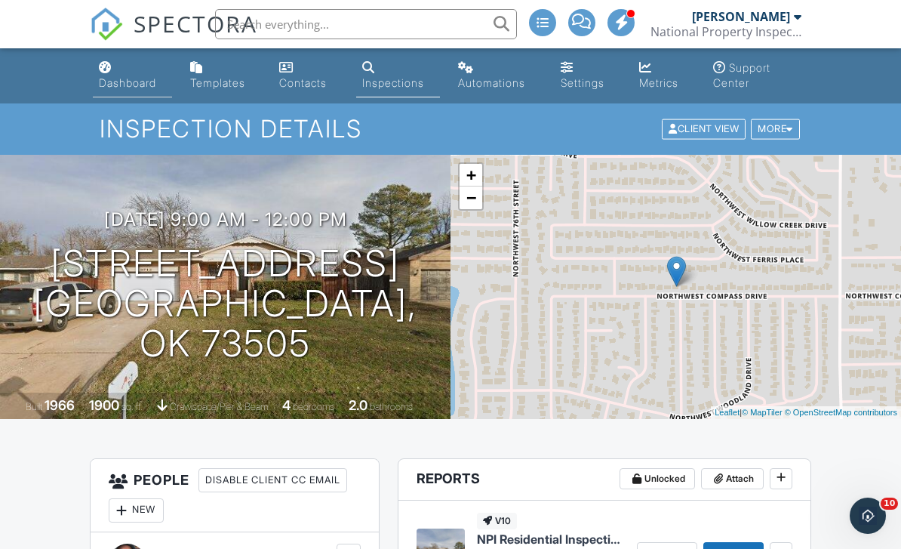
click at [141, 78] on div "Dashboard" at bounding box center [127, 82] width 57 height 13
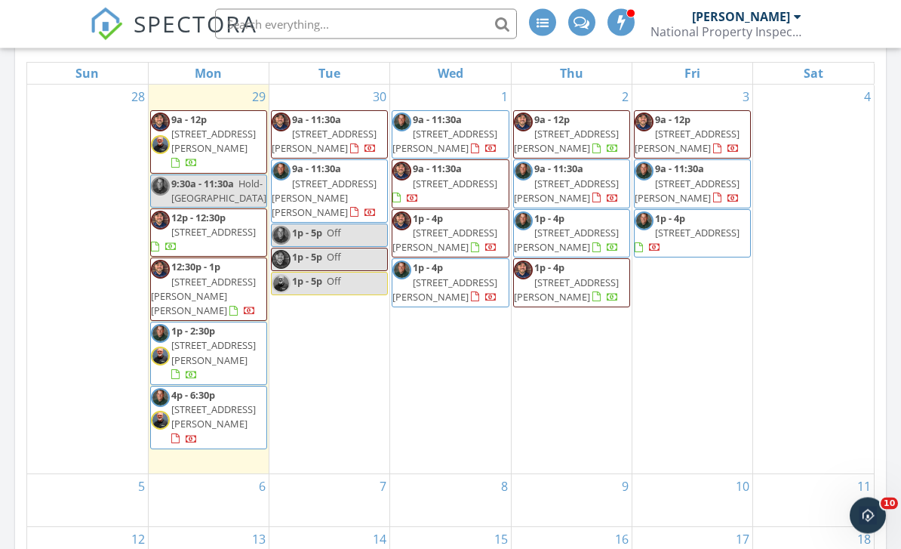
scroll to position [724, 0]
click at [243, 324] on span "1p - 2:30p [STREET_ADDRESS][PERSON_NAME]" at bounding box center [208, 353] width 115 height 59
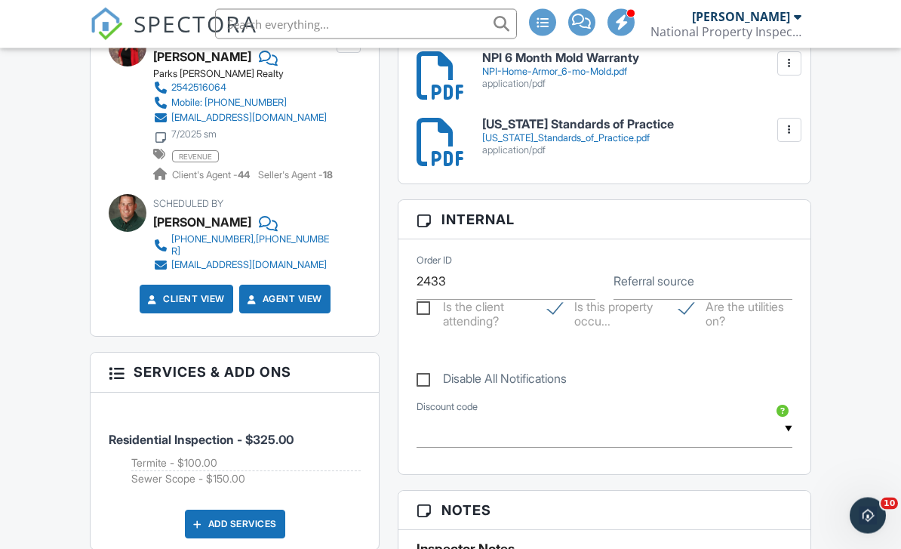
scroll to position [946, 0]
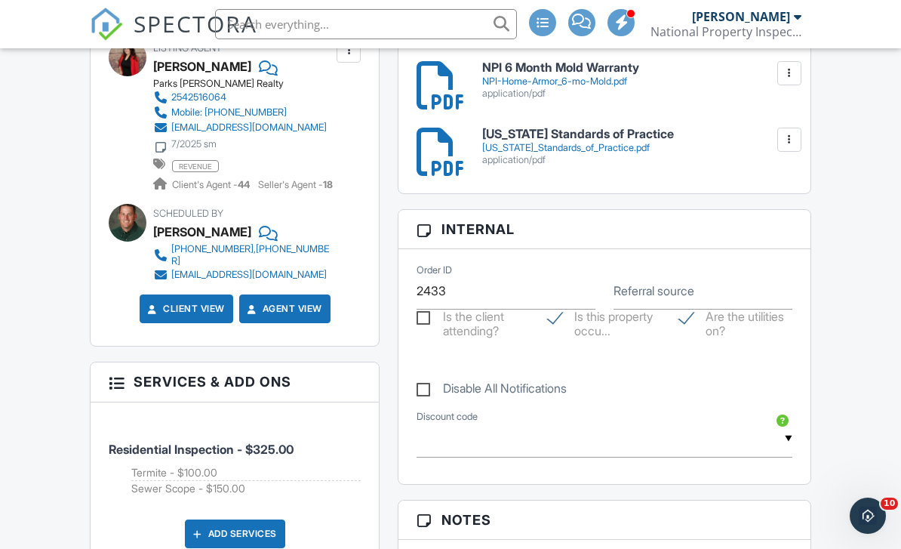
click at [637, 292] on label "Referral source" at bounding box center [654, 290] width 81 height 17
click at [637, 292] on input "Referral source" at bounding box center [703, 290] width 179 height 37
type input "b"
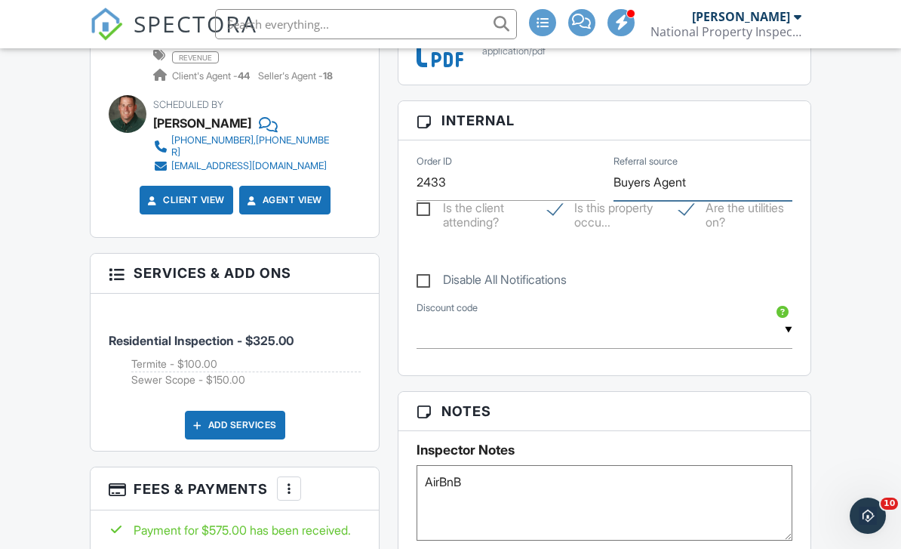
scroll to position [1038, 0]
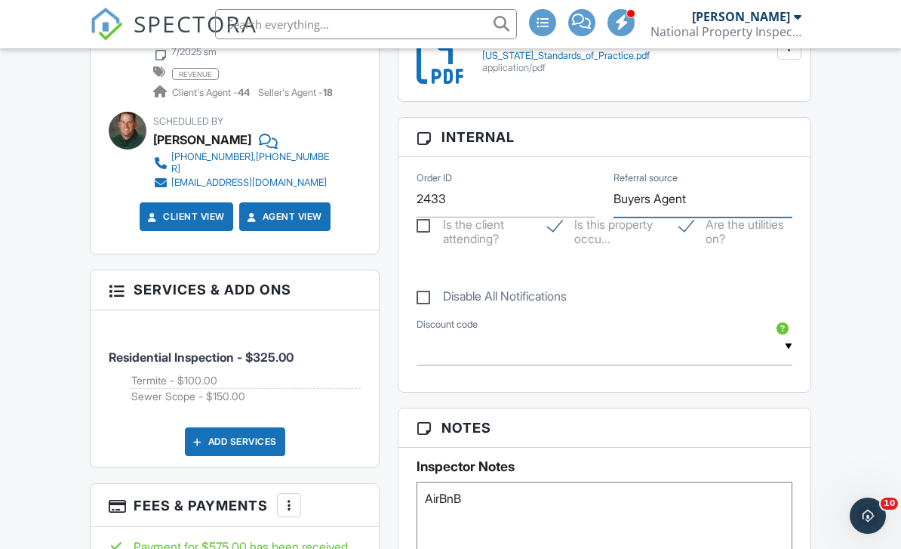
type input "Buyers Agent"
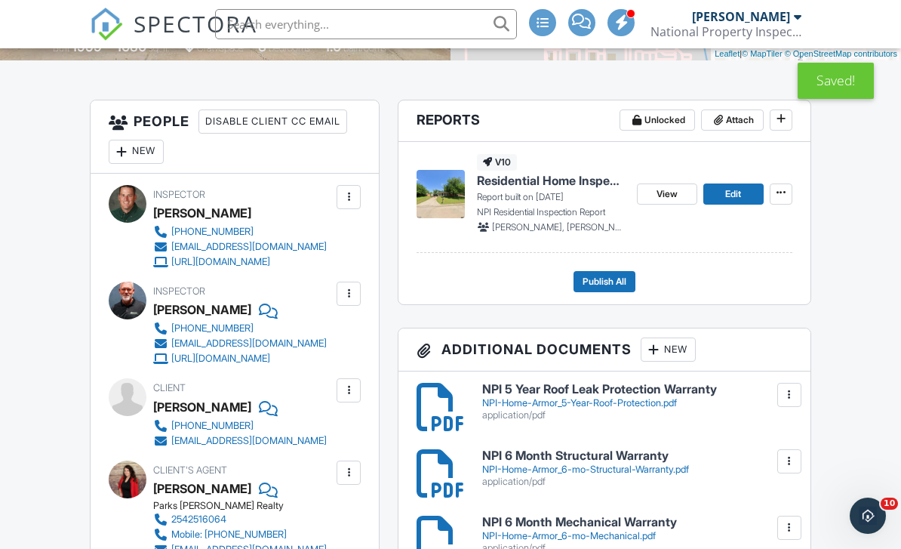
scroll to position [0, 0]
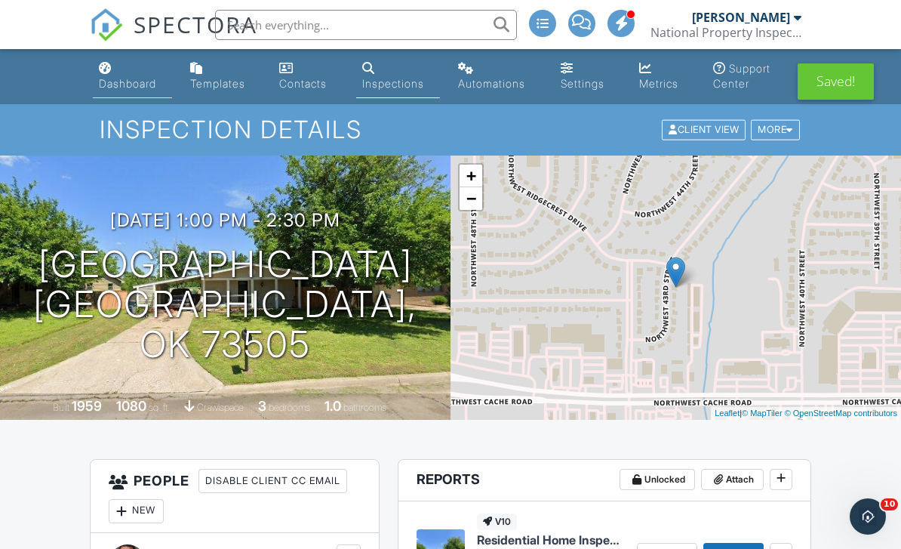
click at [151, 91] on link "Dashboard" at bounding box center [132, 75] width 79 height 43
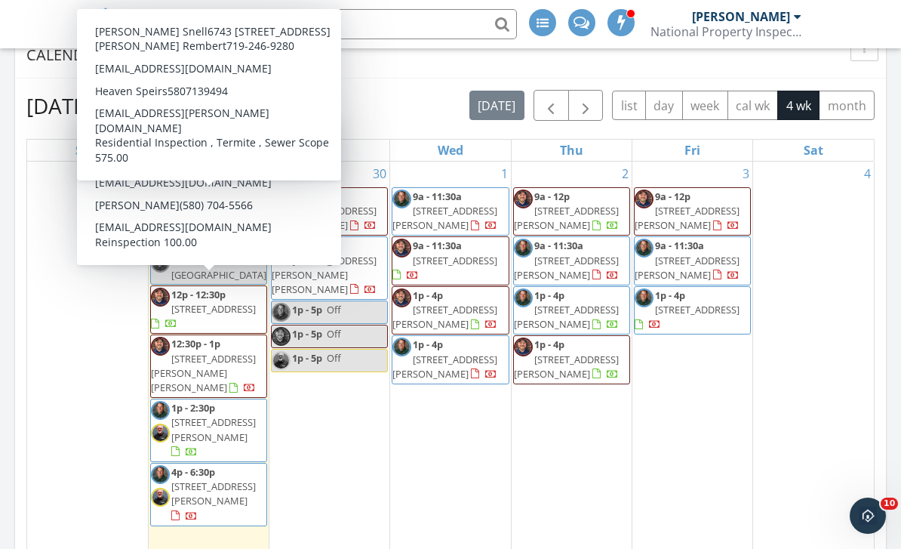
click at [296, 66] on div "Calendar" at bounding box center [439, 55] width 826 height 23
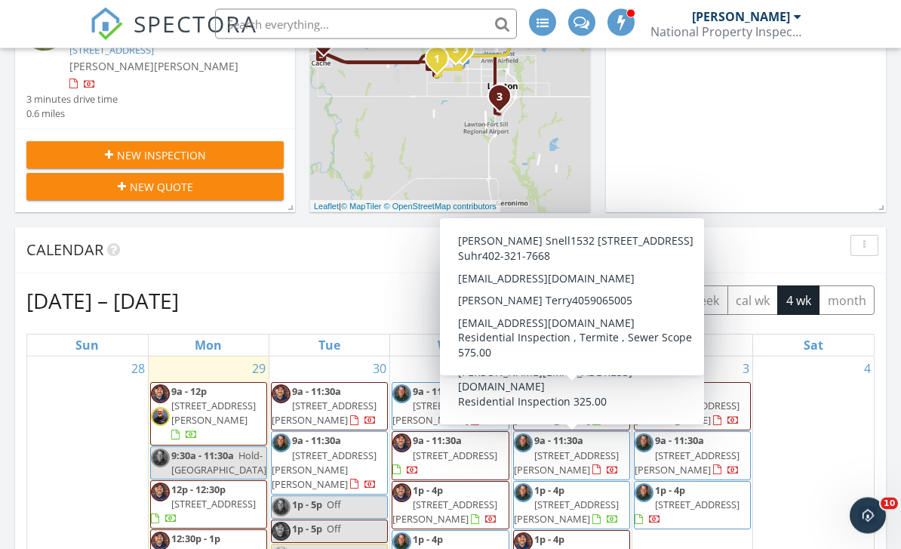
scroll to position [453, 0]
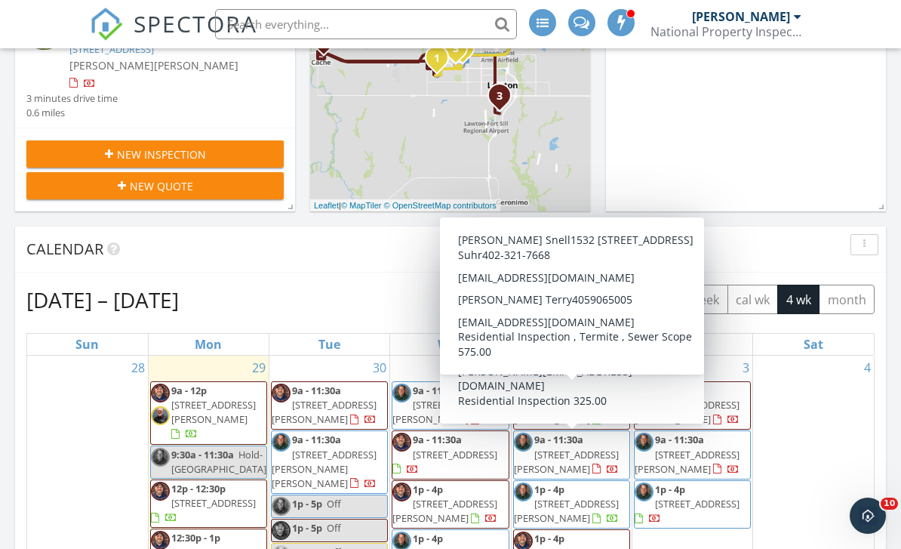
click at [374, 241] on div "Calendar" at bounding box center [439, 249] width 826 height 23
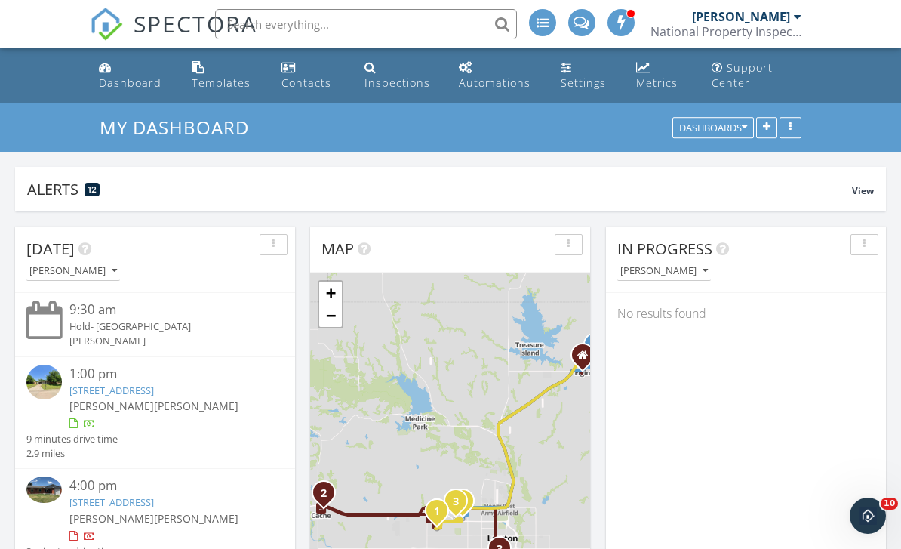
scroll to position [8, 8]
